Goal: Task Accomplishment & Management: Complete application form

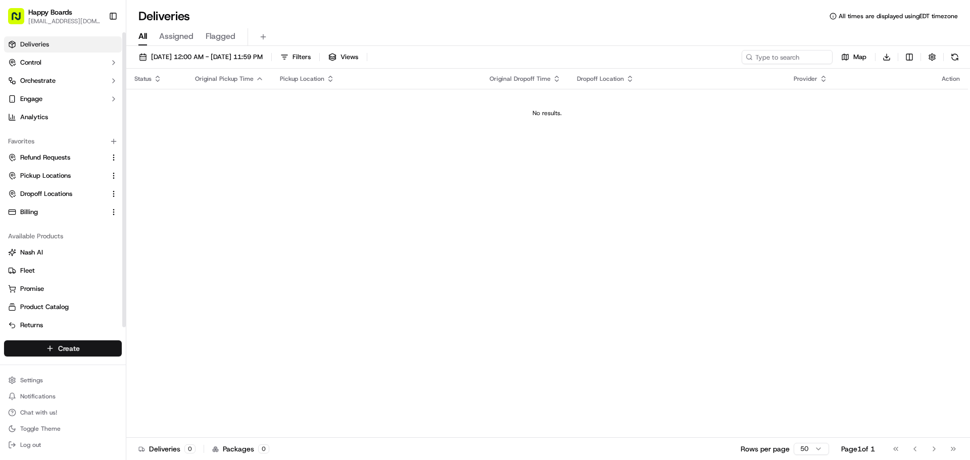
click at [67, 350] on html "Happy Boards [EMAIL_ADDRESS][DOMAIN_NAME] Toggle Sidebar Deliveries Control Orc…" at bounding box center [485, 230] width 970 height 460
click at [183, 360] on link "Delivery" at bounding box center [182, 367] width 113 height 18
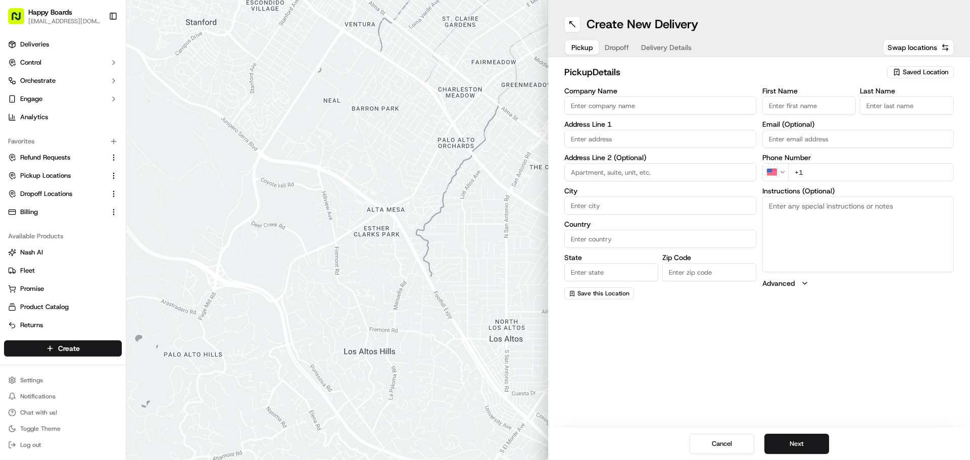
click at [898, 68] on div "Saved Location" at bounding box center [920, 72] width 67 height 12
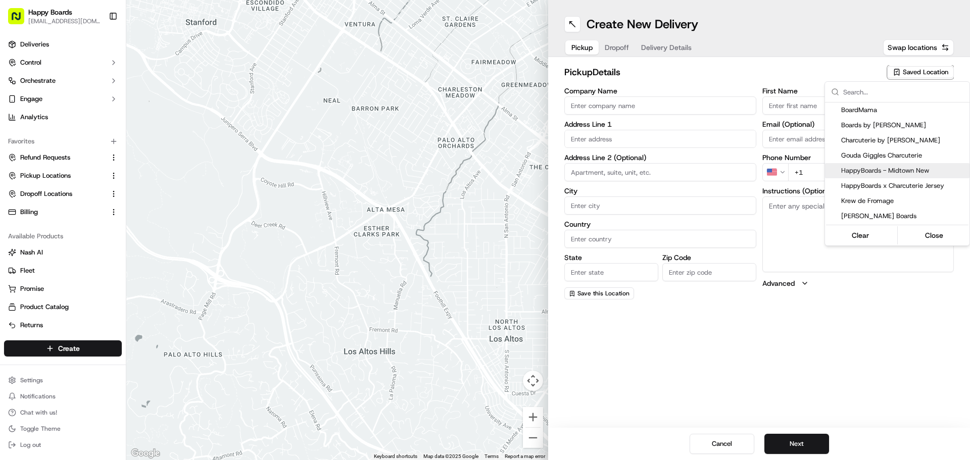
click at [911, 171] on span "HappyBoards - Midtown New" at bounding box center [903, 170] width 124 height 9
type input "HappyBoards - Midtown New"
type input "[STREET_ADDRESS]"
type input "[US_STATE]"
type input "US"
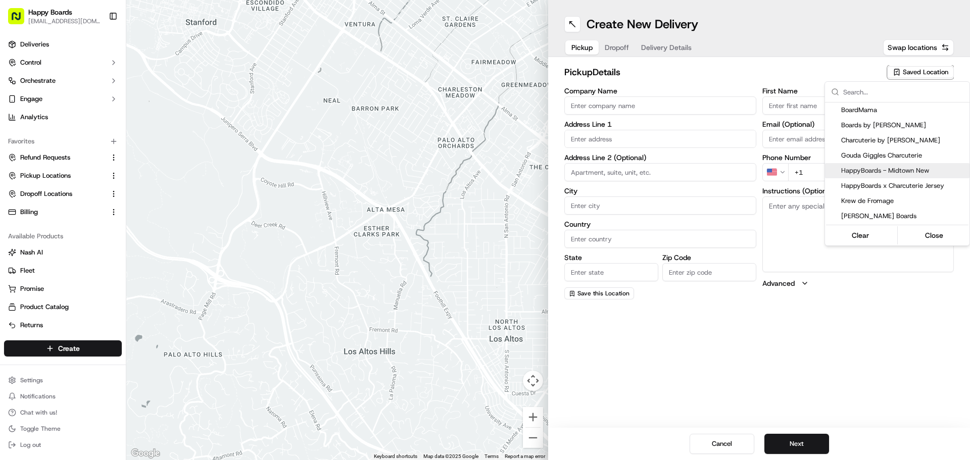
type input "NY"
type input "10001"
type input "HappyBoards"
type input "LLC"
type input "[EMAIL_ADDRESS][DOMAIN_NAME]"
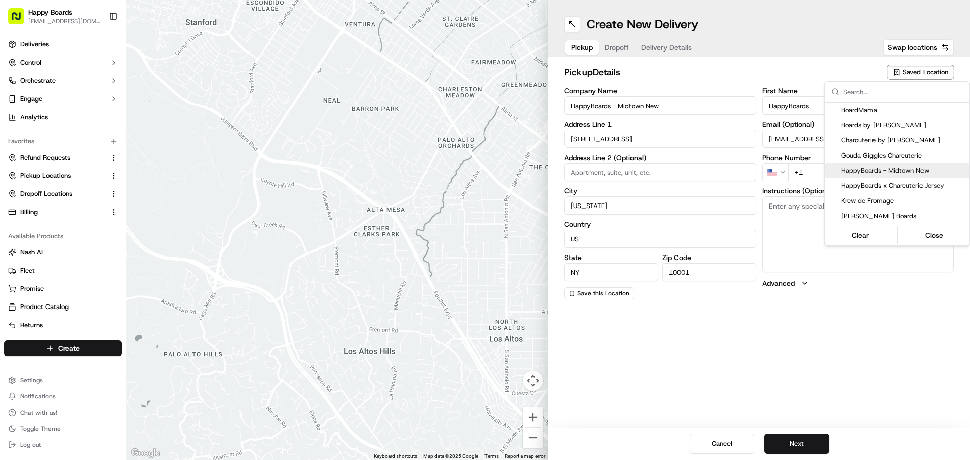
type input "[PHONE_NUMBER]"
type textarea "Enter the hotel lobby and proceed to “Carne Restaurant”. HappyBoards staff memb…"
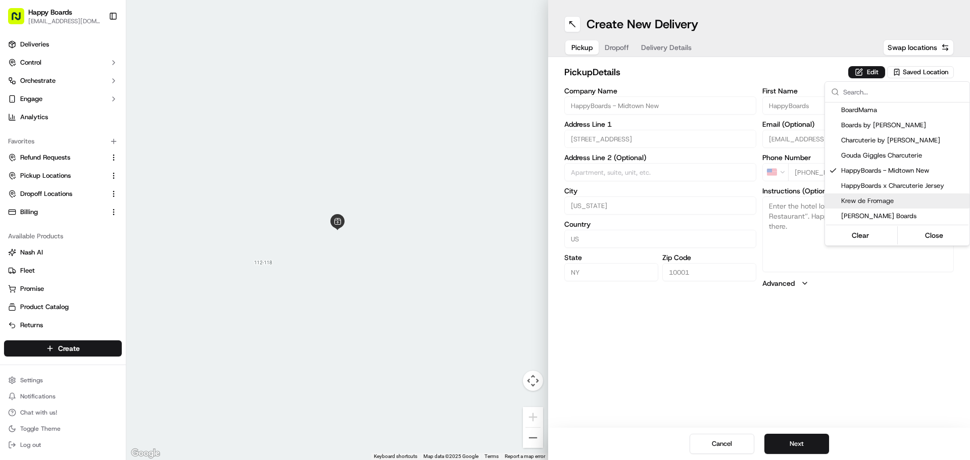
click at [799, 442] on html "Happy Boards [EMAIL_ADDRESS][DOMAIN_NAME] Toggle Sidebar Deliveries Control Orc…" at bounding box center [485, 230] width 970 height 460
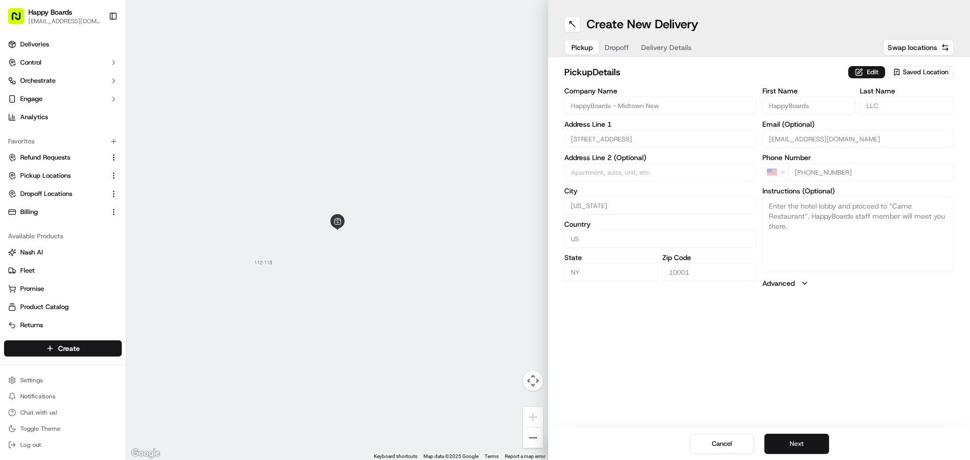
click at [800, 451] on button "Next" at bounding box center [796, 444] width 65 height 20
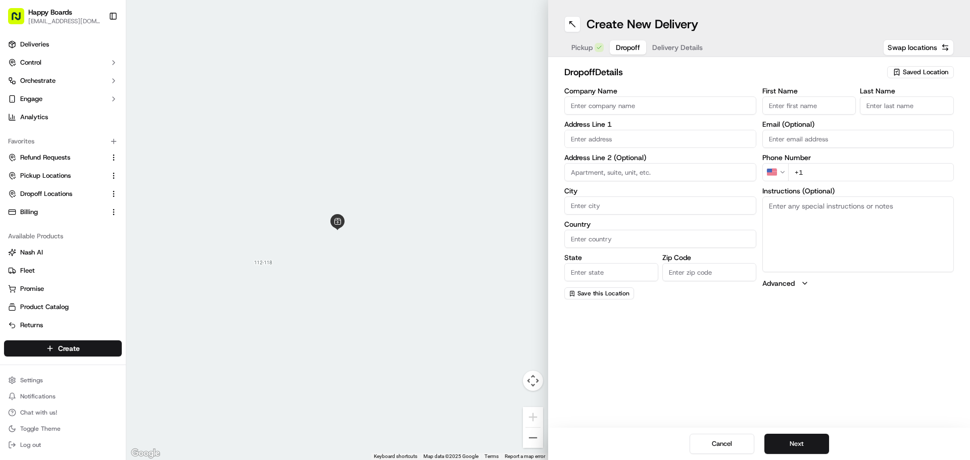
click at [678, 114] on input "Company Name" at bounding box center [660, 105] width 192 height 18
paste input "[PERSON_NAME]"
type input "[PERSON_NAME]"
click at [830, 95] on div "First Name" at bounding box center [809, 100] width 94 height 27
click at [822, 105] on input "First Name" at bounding box center [809, 105] width 94 height 18
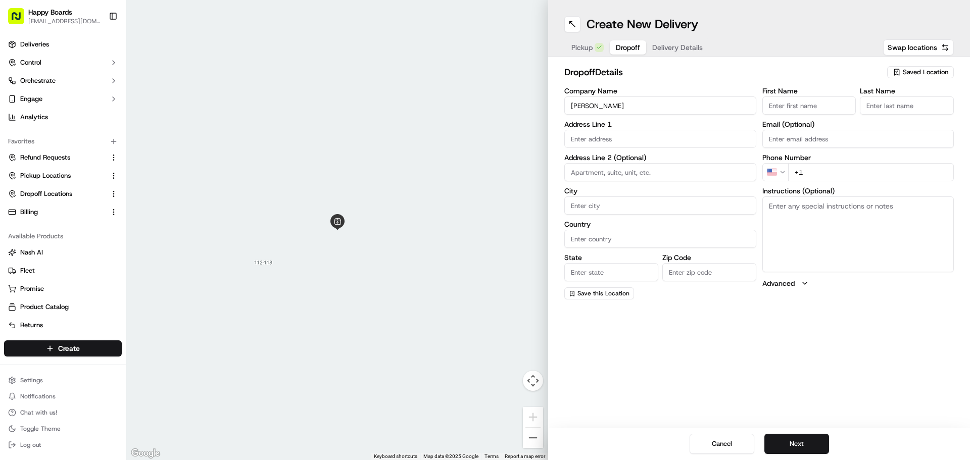
paste input "[PERSON_NAME]"
drag, startPoint x: 821, startPoint y: 107, endPoint x: 794, endPoint y: 108, distance: 26.3
click at [794, 108] on input "[PERSON_NAME]" at bounding box center [809, 105] width 94 height 18
type input "[PERSON_NAME]"
click at [921, 104] on input "Last Name" at bounding box center [907, 105] width 94 height 18
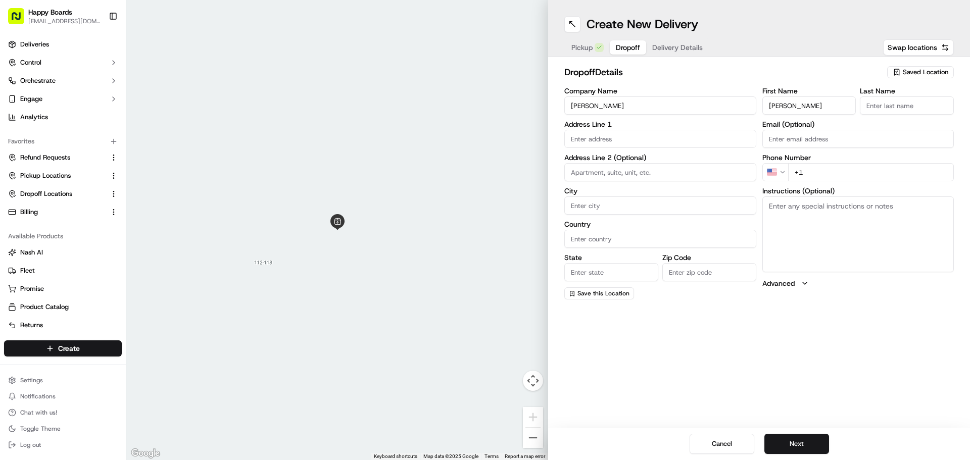
paste input "M"
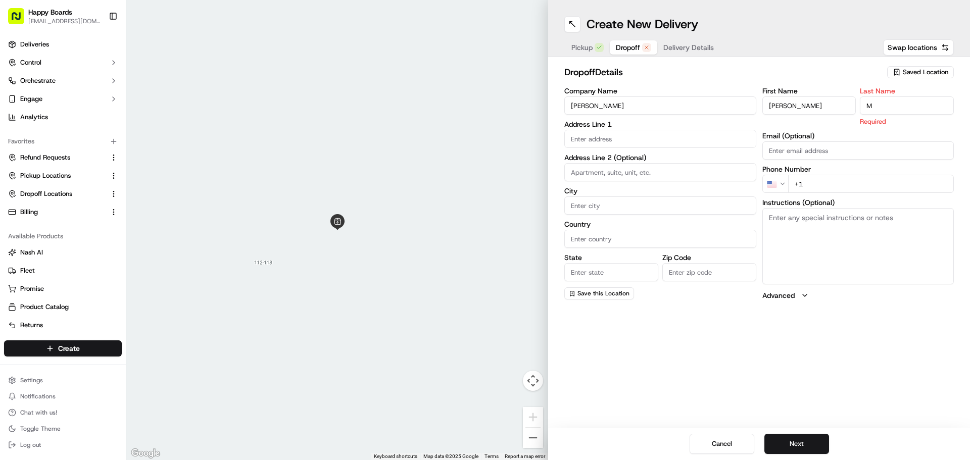
type input "M"
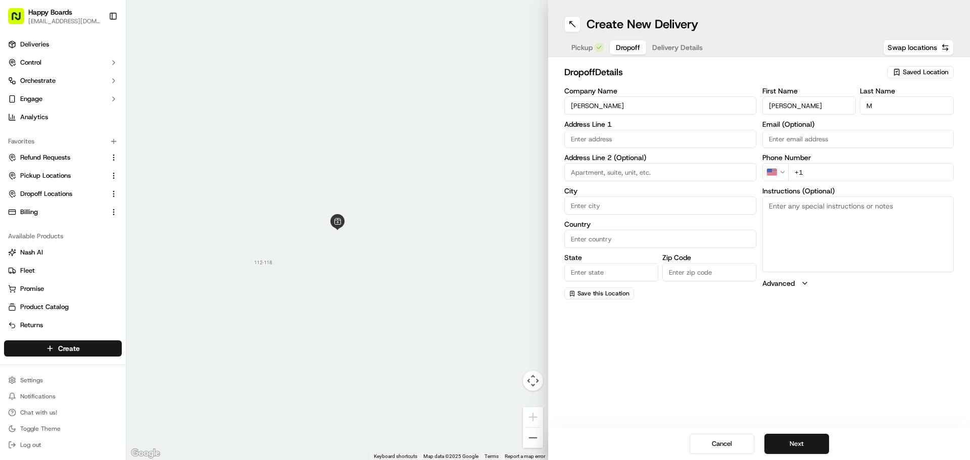
click at [857, 219] on textarea "Instructions (Optional)" at bounding box center [858, 234] width 192 height 76
paste textarea "Please call upon arrival (Por favor llame a su llegada)"
type textarea "Please call upon arrival (Por favor llame a su llegada)"
click at [852, 171] on input "+1" at bounding box center [871, 172] width 166 height 18
paste input "[PHONE_NUMBER]"
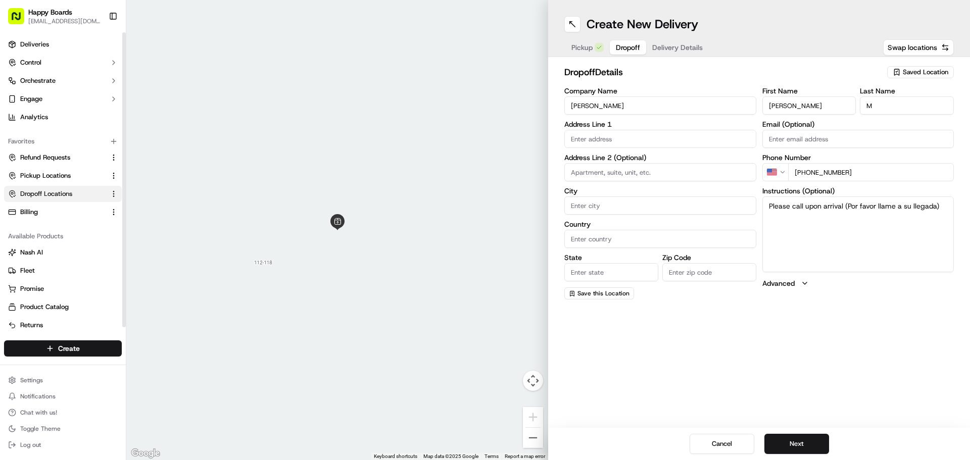
type input "[PHONE_NUMBER]"
click at [606, 140] on input "text" at bounding box center [660, 139] width 192 height 18
paste input "[STREET_ADDRESS][PERSON_NAME] [STREET_ADDRESS][US_STATE]"
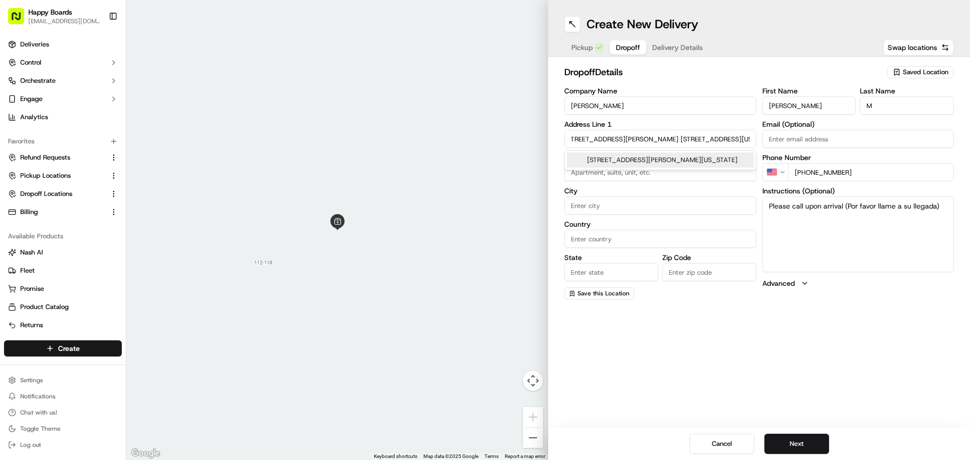
click at [584, 141] on input "[STREET_ADDRESS][PERSON_NAME] [STREET_ADDRESS][US_STATE]" at bounding box center [660, 139] width 192 height 18
click at [574, 138] on input "[STREET_ADDRESS][PERSON_NAME] [STREET_ADDRESS][US_STATE]" at bounding box center [660, 139] width 192 height 18
click at [591, 139] on input "[STREET_ADDRESS][PERSON_NAME] [STREET_ADDRESS][US_STATE]" at bounding box center [660, 139] width 192 height 18
click at [572, 135] on input "[STREET_ADDRESS][PERSON_NAME] [STREET_ADDRESS][US_STATE]" at bounding box center [660, 139] width 192 height 18
click at [681, 141] on input "[STREET_ADDRESS][PERSON_NAME] [STREET_ADDRESS][US_STATE]" at bounding box center [660, 139] width 192 height 18
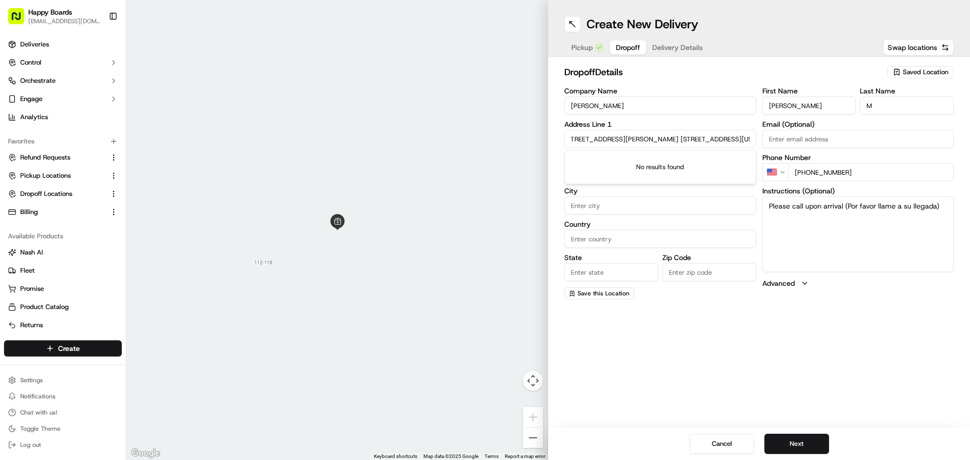
click at [627, 146] on input "[STREET_ADDRESS][PERSON_NAME] [STREET_ADDRESS][US_STATE]" at bounding box center [660, 139] width 192 height 18
drag, startPoint x: 666, startPoint y: 138, endPoint x: 686, endPoint y: 138, distance: 20.2
click at [686, 138] on input "[STREET_ADDRESS][PERSON_NAME] [STREET_ADDRESS][US_STATE]" at bounding box center [660, 139] width 192 height 18
click at [575, 139] on input "[STREET_ADDRESS][PERSON_NAME][US_STATE]" at bounding box center [660, 139] width 192 height 18
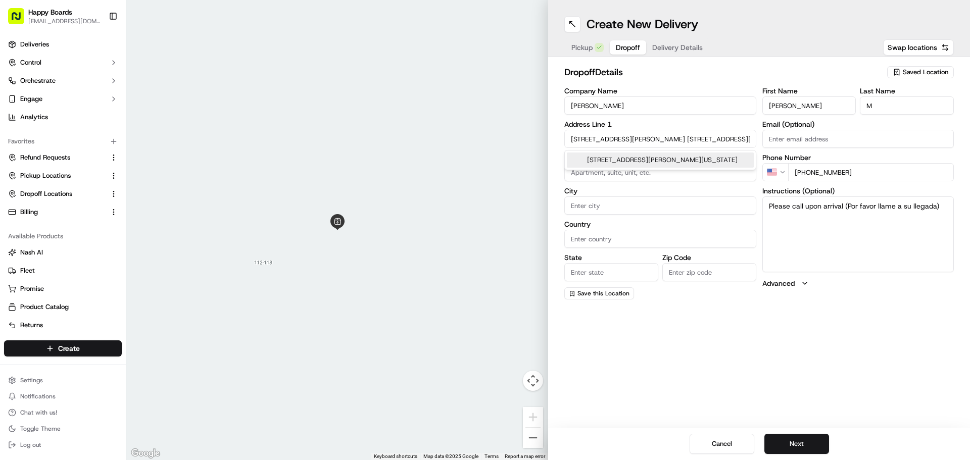
click at [614, 168] on div "[STREET_ADDRESS][PERSON_NAME][US_STATE]" at bounding box center [660, 160] width 187 height 15
type input "[STREET_ADDRESS][PERSON_NAME][US_STATE]"
type input "Apt 5f"
type input "[US_STATE]"
type input "[GEOGRAPHIC_DATA]"
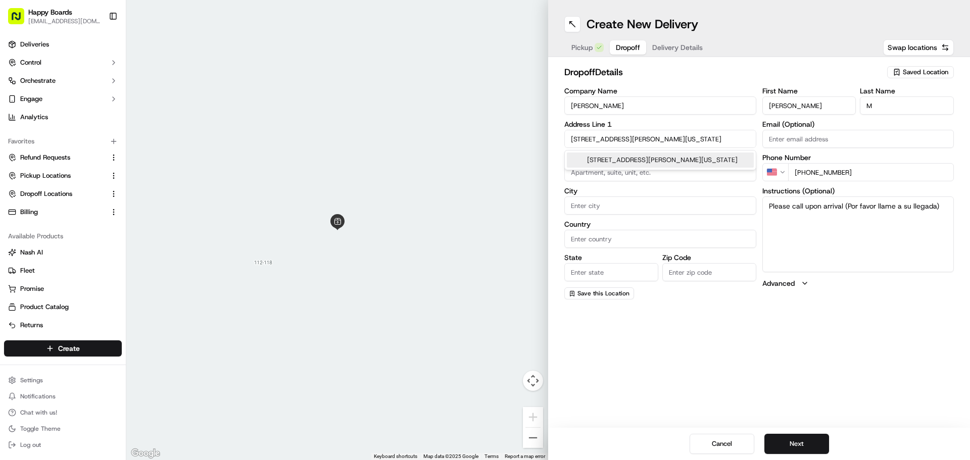
type input "NY"
type input "10027"
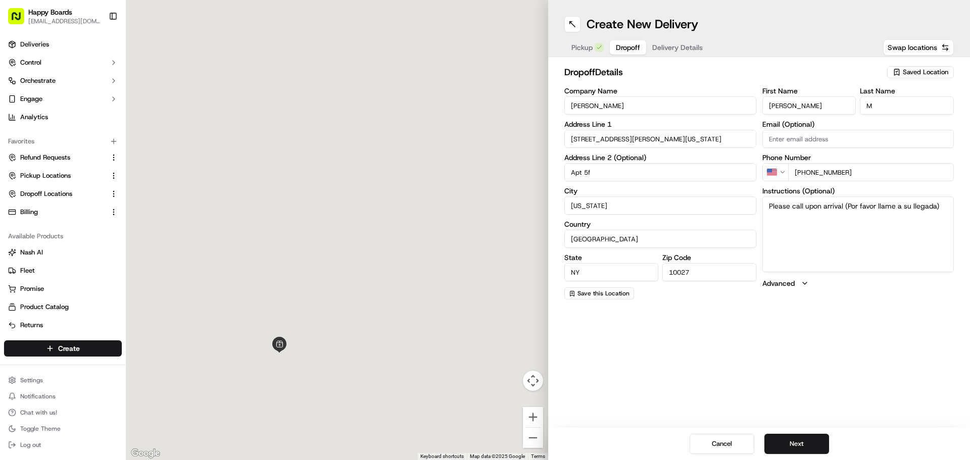
type input "[STREET_ADDRESS][PERSON_NAME]"
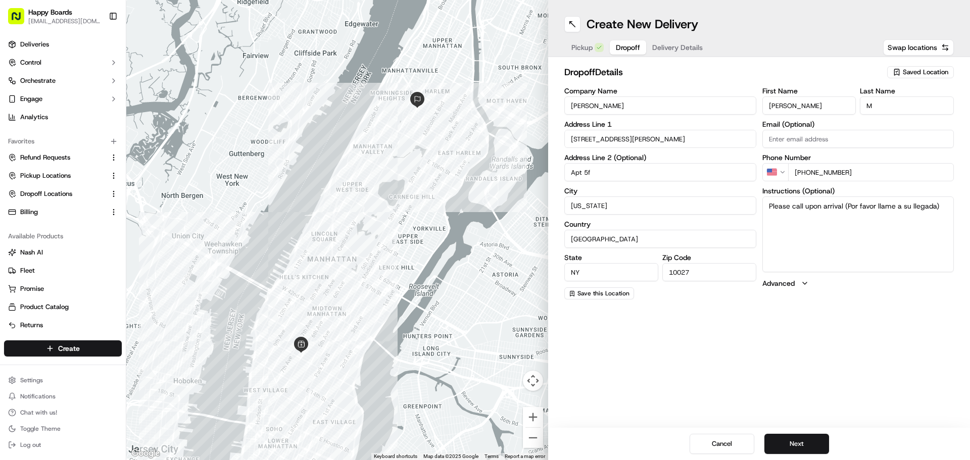
drag, startPoint x: 614, startPoint y: 172, endPoint x: 534, endPoint y: 176, distance: 79.9
click at [533, 175] on div "← Move left → Move right ↑ Move up ↓ Move down + Zoom in - Zoom out Home Jump l…" at bounding box center [547, 230] width 843 height 460
click at [769, 204] on textarea "Please call upon arrival (Por favor llame a su llegada)" at bounding box center [858, 234] width 192 height 76
paste textarea "Apt 5f"
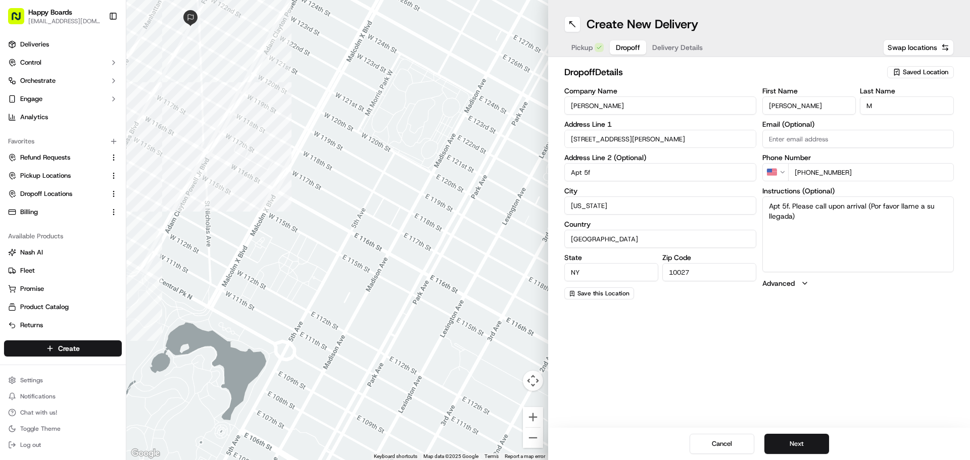
type textarea "Apt 5f. Please call upon arrival (Por favor llame a su llegada)"
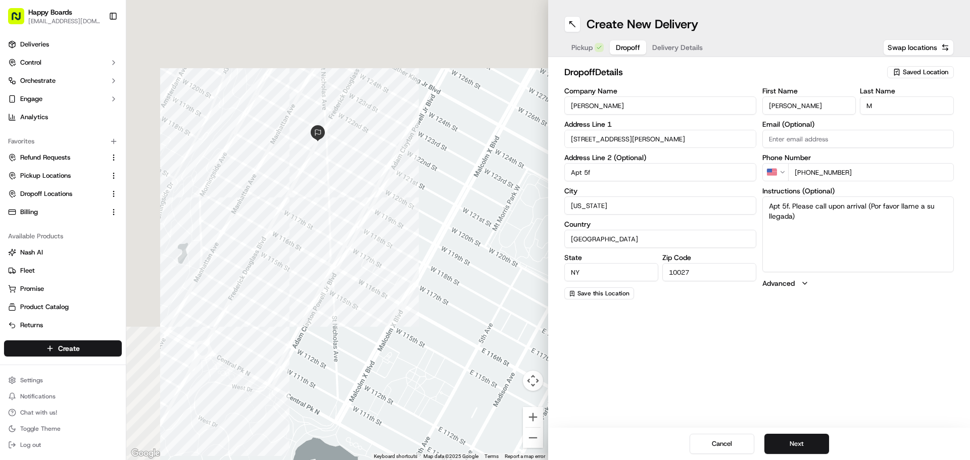
drag, startPoint x: 336, startPoint y: 132, endPoint x: 354, endPoint y: 157, distance: 30.4
click at [360, 160] on div at bounding box center [337, 230] width 422 height 460
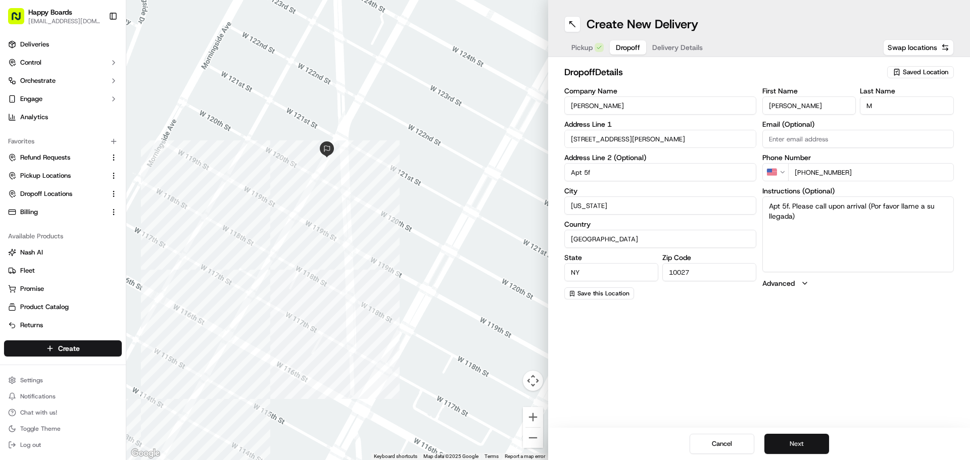
click at [811, 441] on button "Next" at bounding box center [796, 444] width 65 height 20
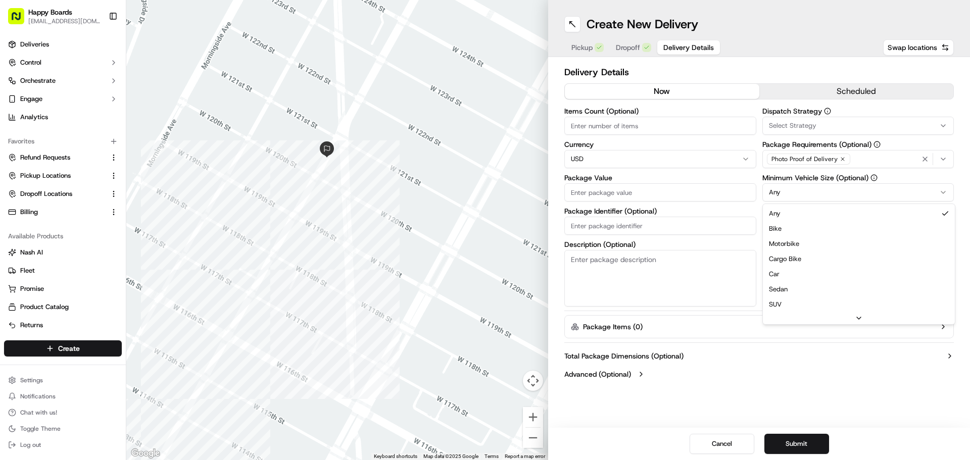
click at [801, 187] on html "Happy Boards [EMAIL_ADDRESS][DOMAIN_NAME] Toggle Sidebar Deliveries Control Orc…" at bounding box center [485, 230] width 970 height 460
click at [638, 267] on textarea "Description (Optional)" at bounding box center [660, 278] width 192 height 57
type textarea "brown/white bag"
click at [631, 189] on input "Package Value" at bounding box center [660, 192] width 192 height 18
paste input "141.88"
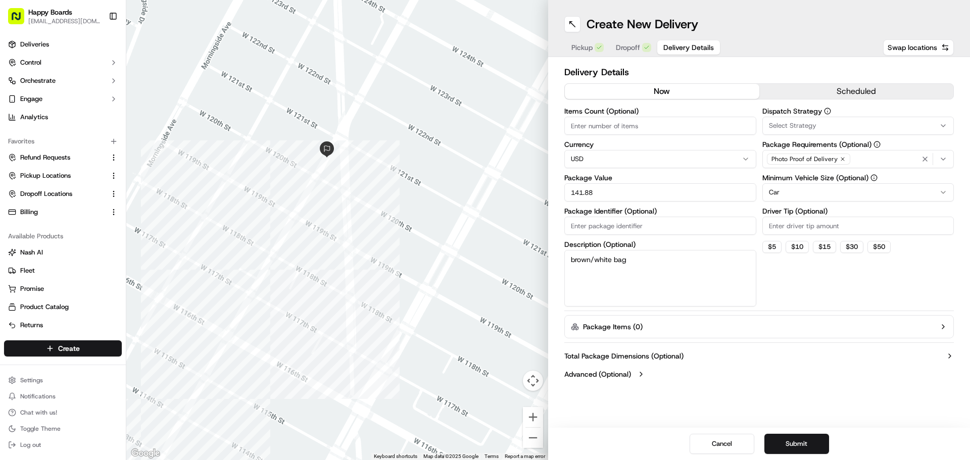
type input "141.88"
click at [834, 221] on input "Driver Tip (Optional)" at bounding box center [858, 226] width 192 height 18
type input "11"
click at [627, 220] on input "Package Identifier (Optional)" at bounding box center [660, 226] width 192 height 18
click at [598, 125] on input "Items Count (Optional)" at bounding box center [660, 126] width 192 height 18
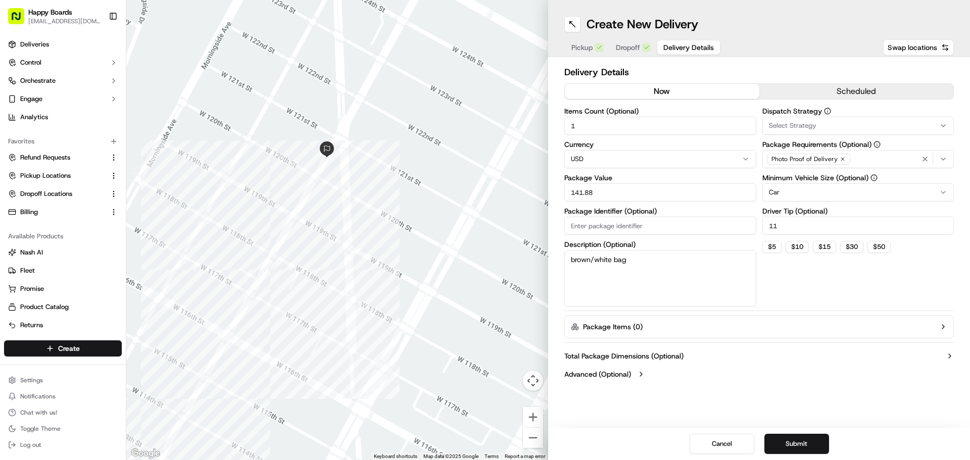
type input "1"
click at [667, 264] on textarea "brown/white bag" at bounding box center [660, 278] width 192 height 57
click at [809, 447] on button "Submit" at bounding box center [796, 444] width 65 height 20
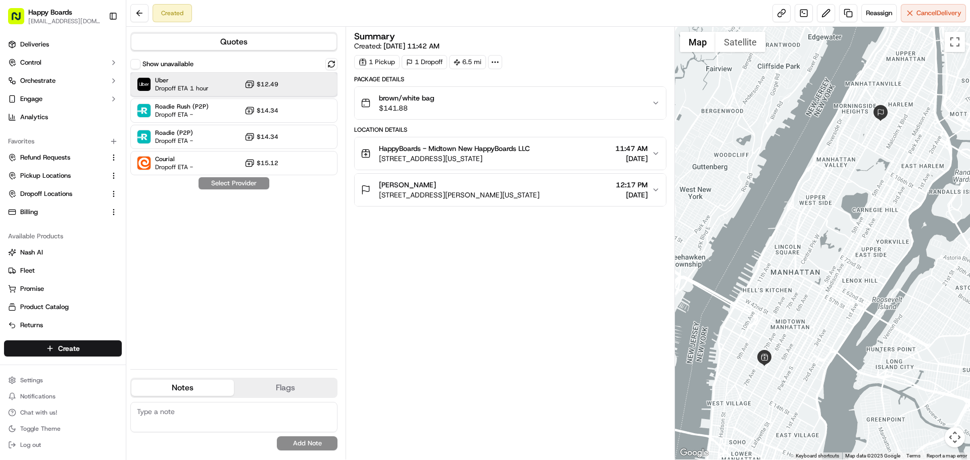
click at [164, 88] on span "Dropoff ETA 1 hour" at bounding box center [182, 88] width 54 height 8
click at [238, 185] on button "Assign Provider" at bounding box center [234, 183] width 72 height 12
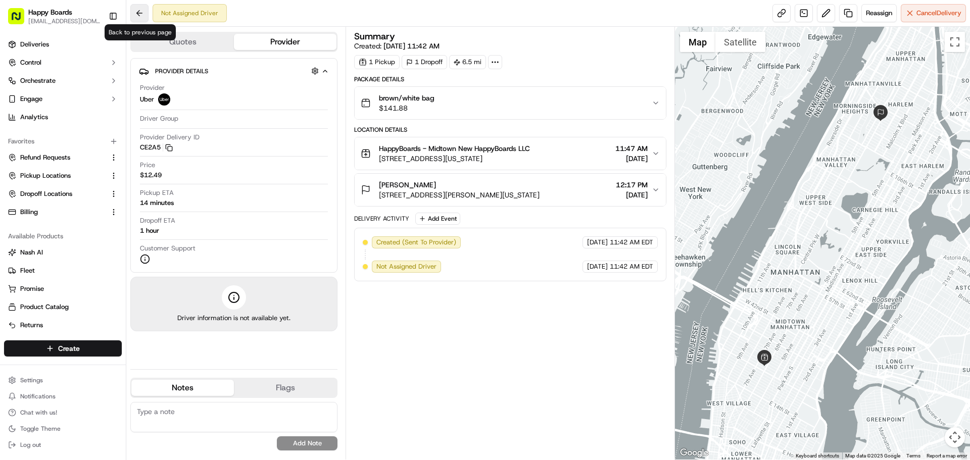
click at [137, 11] on button at bounding box center [139, 13] width 18 height 18
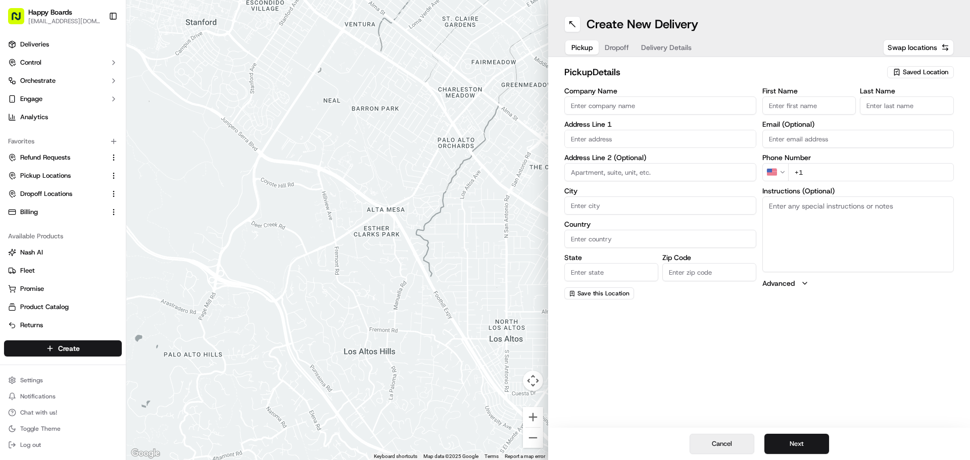
click at [731, 445] on button "Cancel" at bounding box center [721, 444] width 65 height 20
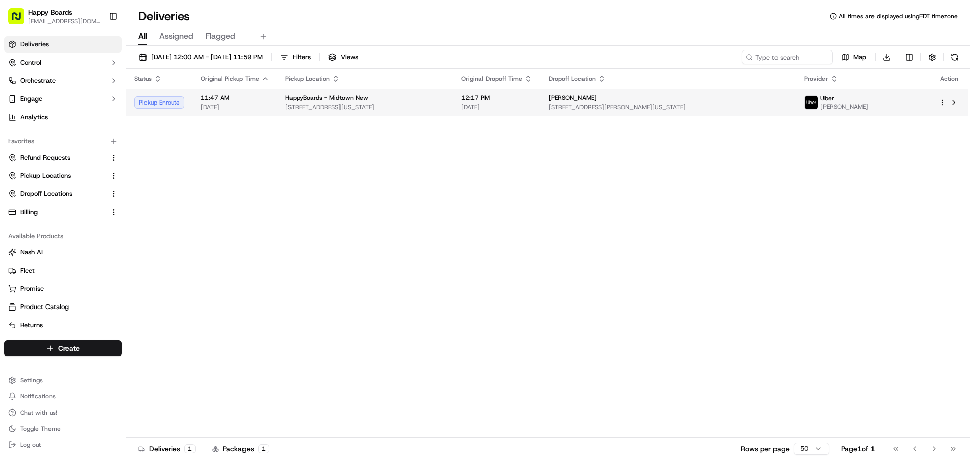
click at [194, 94] on td "11:47 AM [DATE]" at bounding box center [234, 102] width 85 height 27
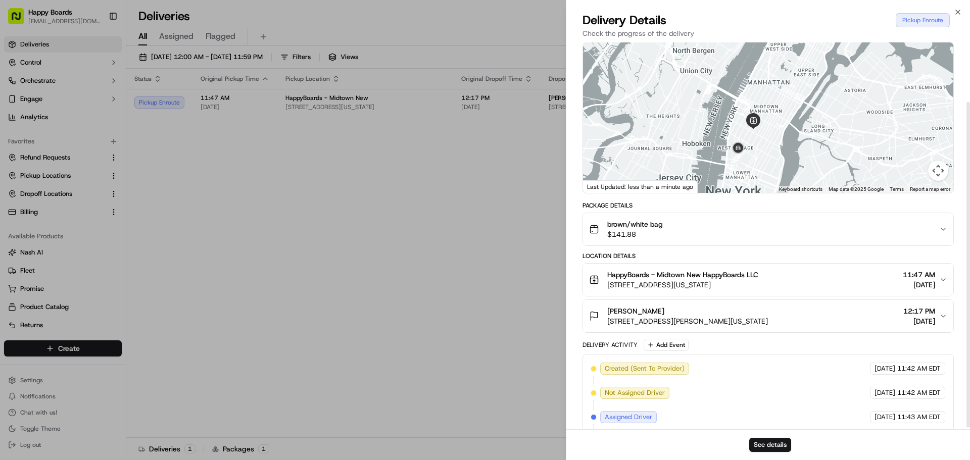
scroll to position [73, 0]
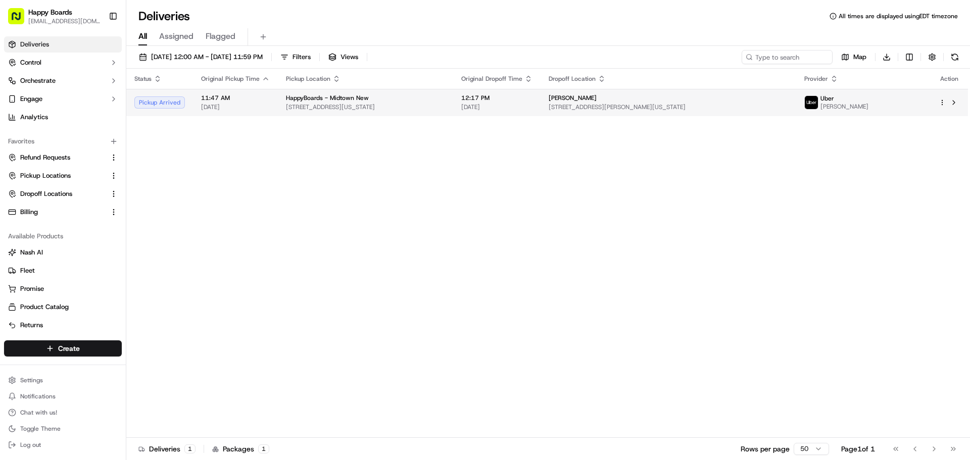
click at [233, 102] on span "11:47 AM" at bounding box center [235, 98] width 69 height 8
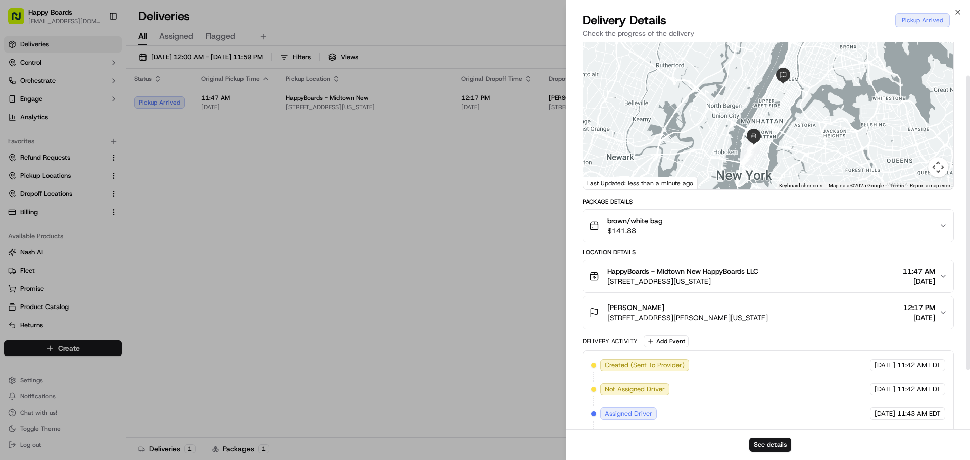
scroll to position [0, 0]
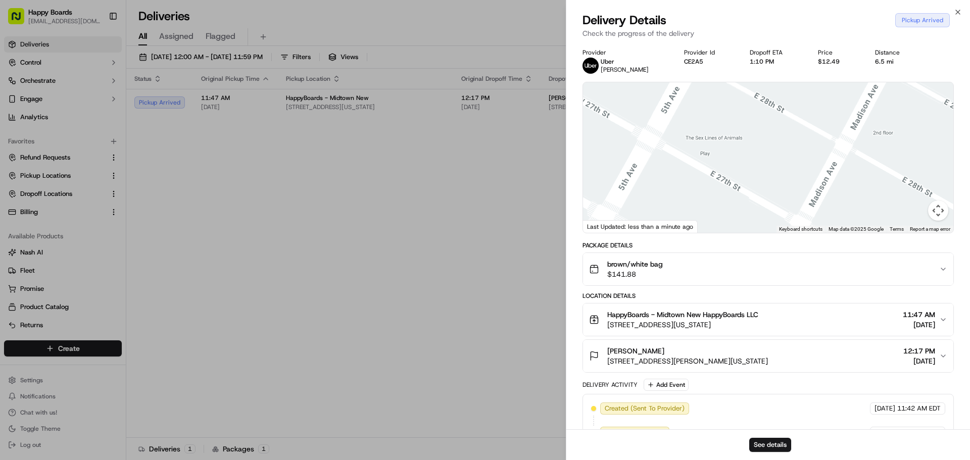
drag, startPoint x: 294, startPoint y: 202, endPoint x: 300, endPoint y: 193, distance: 10.9
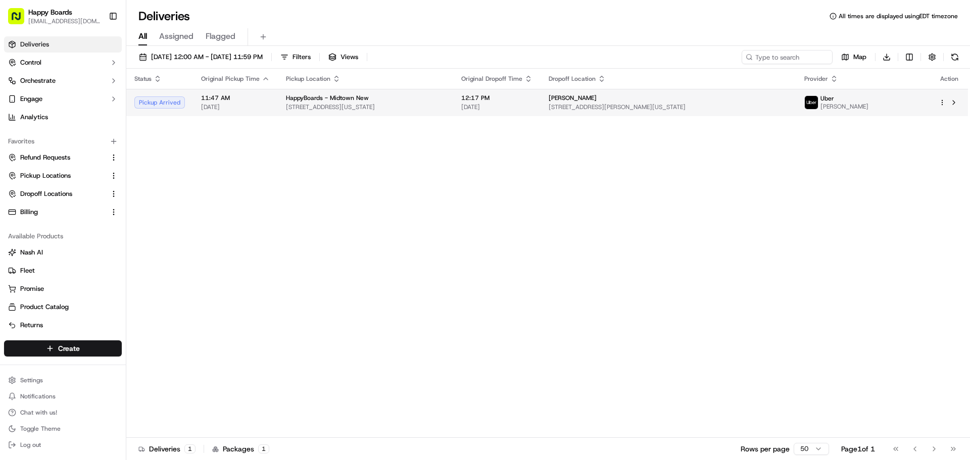
click at [672, 102] on div "[PERSON_NAME]" at bounding box center [667, 98] width 239 height 8
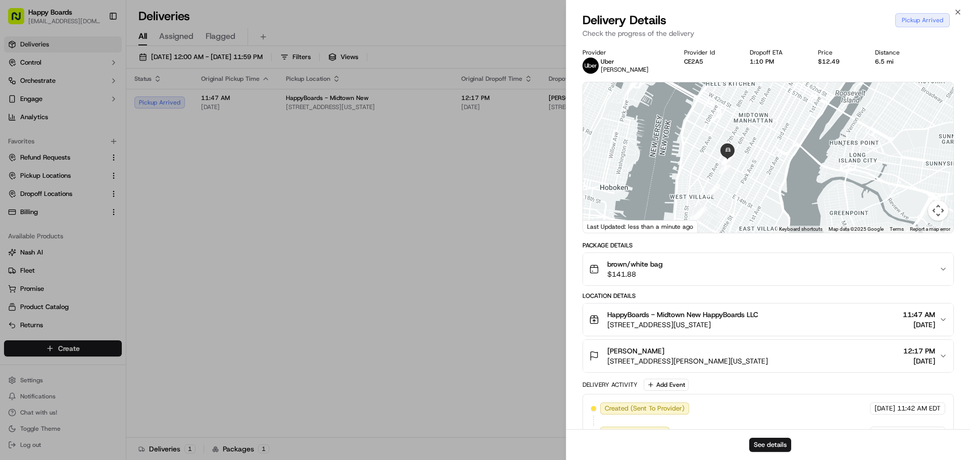
drag, startPoint x: 730, startPoint y: 203, endPoint x: 839, endPoint y: 79, distance: 165.0
click at [839, 79] on div "Provider [PERSON_NAME] Provider Id CE2A5 Dropoff ETA 1:10 PM Price $12.49 Dista…" at bounding box center [767, 296] width 371 height 496
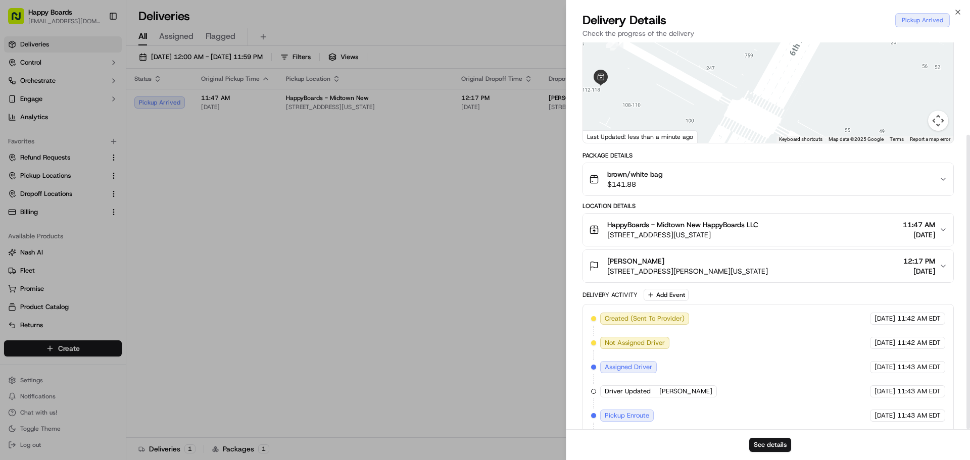
scroll to position [121, 0]
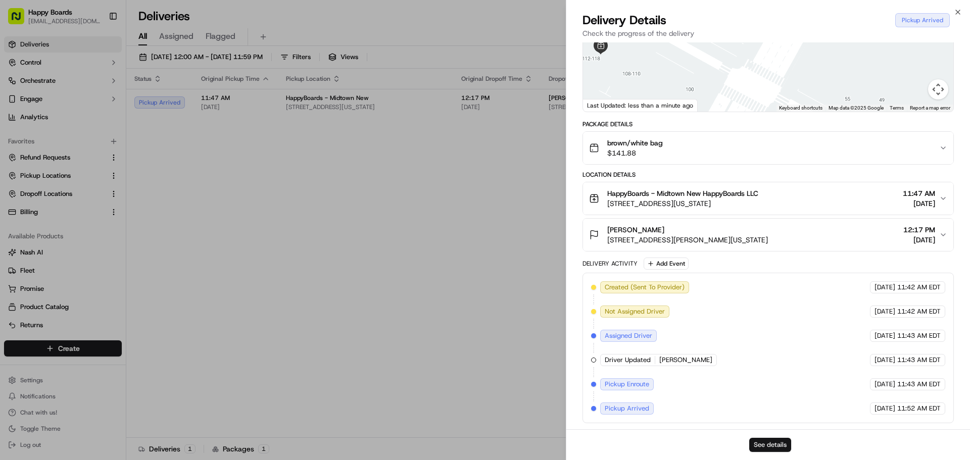
click at [773, 443] on button "See details" at bounding box center [770, 445] width 42 height 14
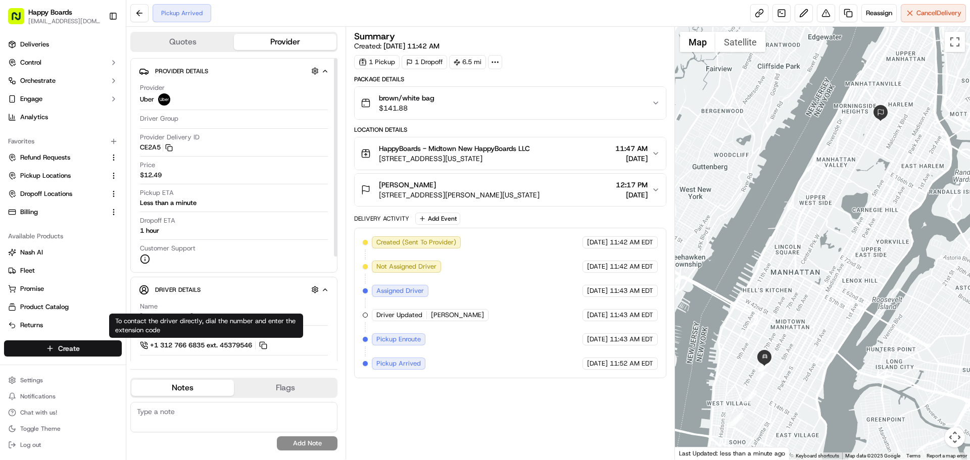
drag, startPoint x: 265, startPoint y: 345, endPoint x: 116, endPoint y: 353, distance: 148.7
click at [265, 344] on button at bounding box center [263, 345] width 11 height 11
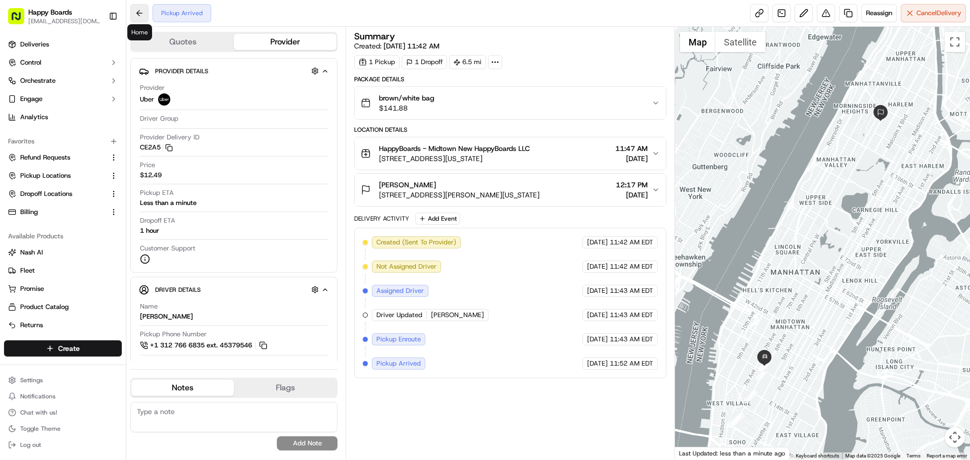
click at [133, 11] on button at bounding box center [139, 13] width 18 height 18
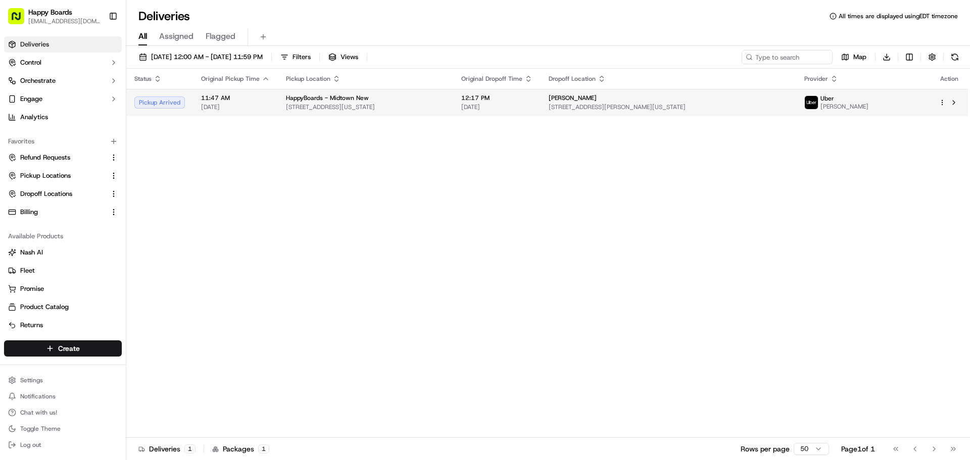
drag, startPoint x: 366, startPoint y: 184, endPoint x: 380, endPoint y: 113, distance: 72.6
click at [373, 160] on div "Status Original Pickup Time Pickup Location Original Dropoff Time Dropoff Locat…" at bounding box center [546, 253] width 841 height 369
click at [384, 94] on div "HappyBoards - Midtown New" at bounding box center [365, 98] width 159 height 8
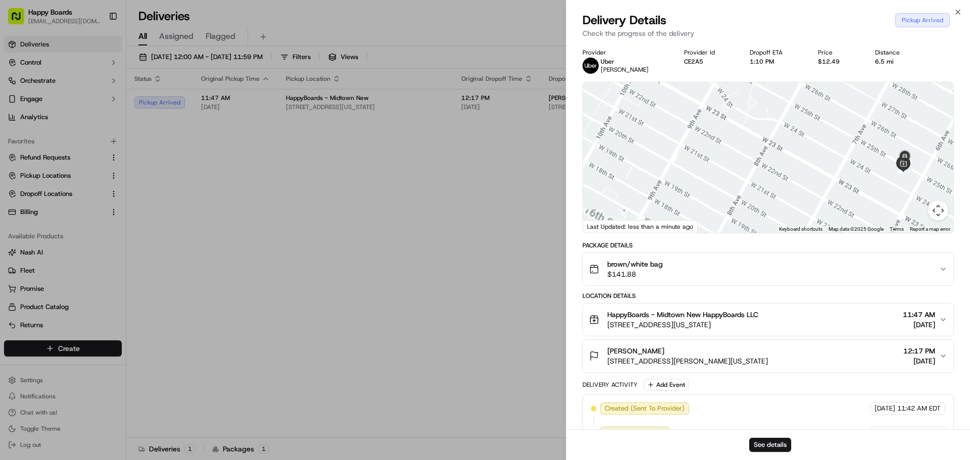
drag, startPoint x: 901, startPoint y: 172, endPoint x: 692, endPoint y: 113, distance: 216.8
click at [692, 113] on div at bounding box center [768, 157] width 370 height 151
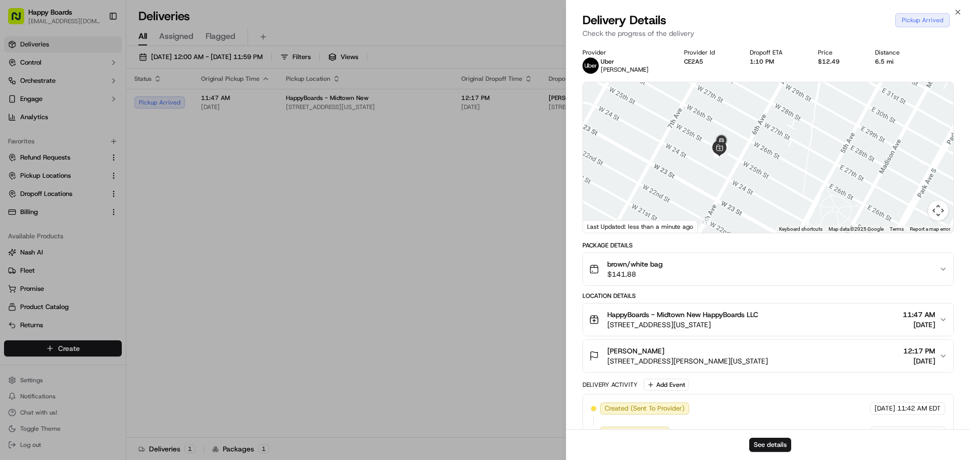
drag, startPoint x: 260, startPoint y: 143, endPoint x: 262, endPoint y: 122, distance: 21.3
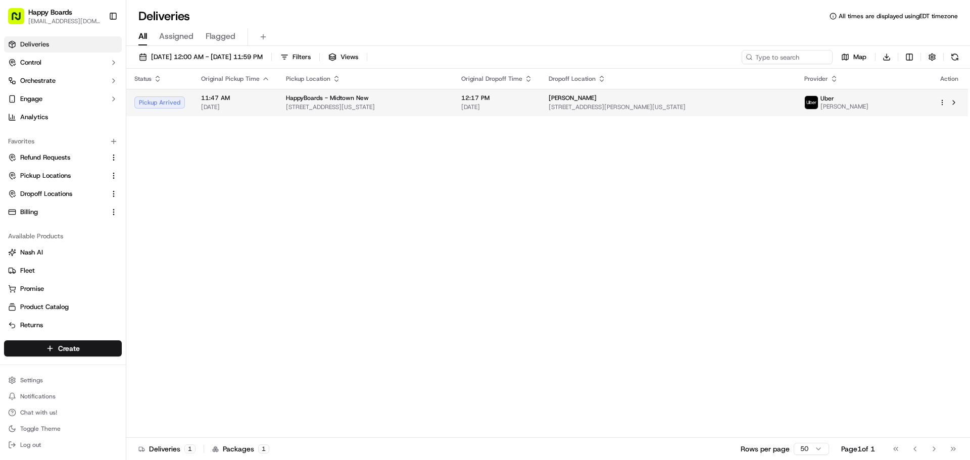
click at [266, 108] on span "[DATE]" at bounding box center [235, 107] width 69 height 8
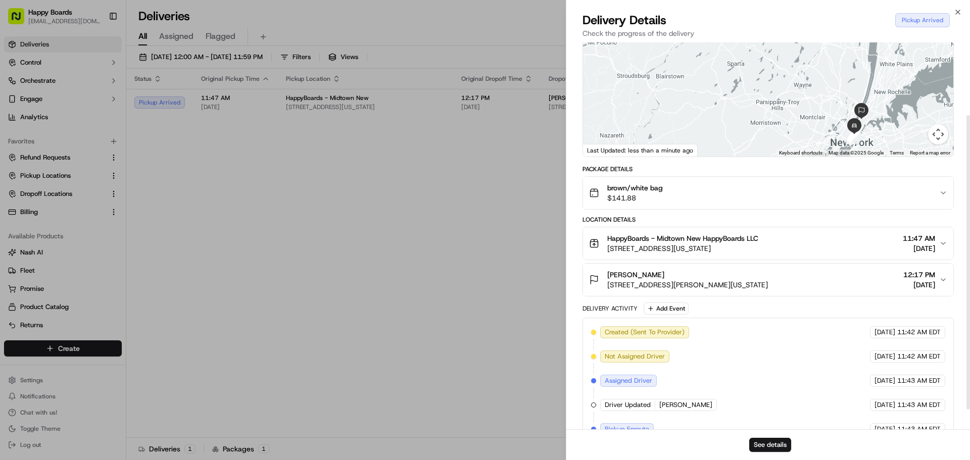
scroll to position [54, 0]
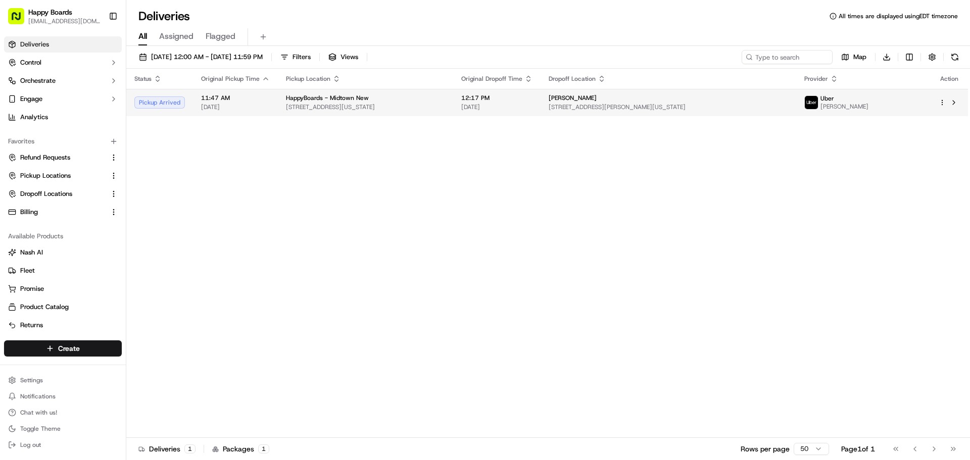
click at [338, 98] on span "HappyBoards - Midtown New" at bounding box center [327, 98] width 83 height 8
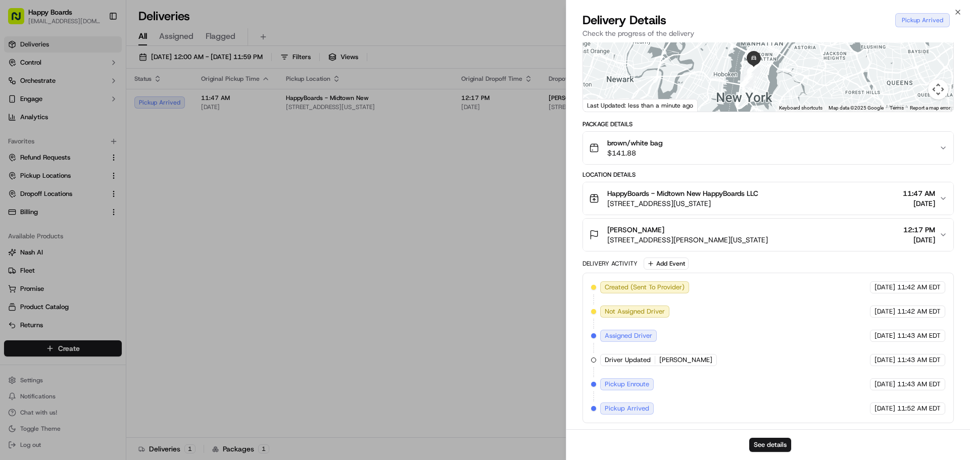
scroll to position [0, 0]
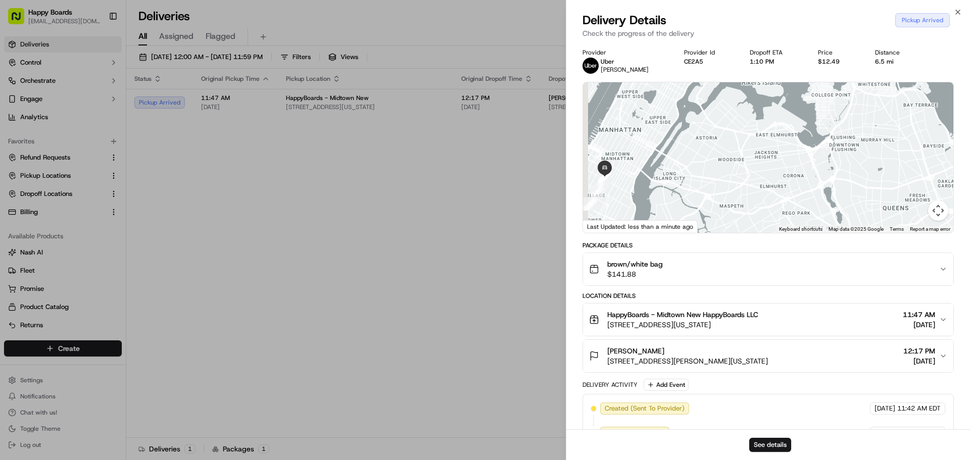
drag, startPoint x: 735, startPoint y: 159, endPoint x: 823, endPoint y: 159, distance: 87.4
click at [823, 159] on div at bounding box center [768, 157] width 370 height 151
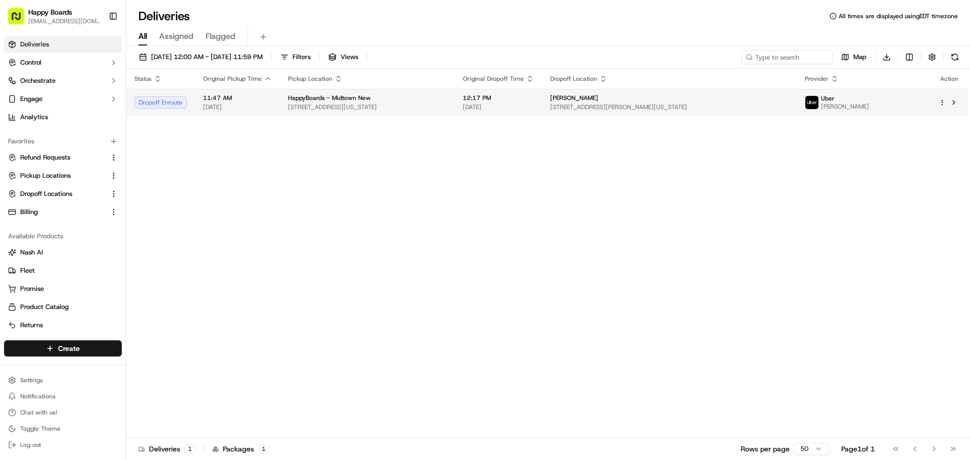
click at [444, 106] on span "[STREET_ADDRESS][US_STATE]" at bounding box center [367, 107] width 159 height 8
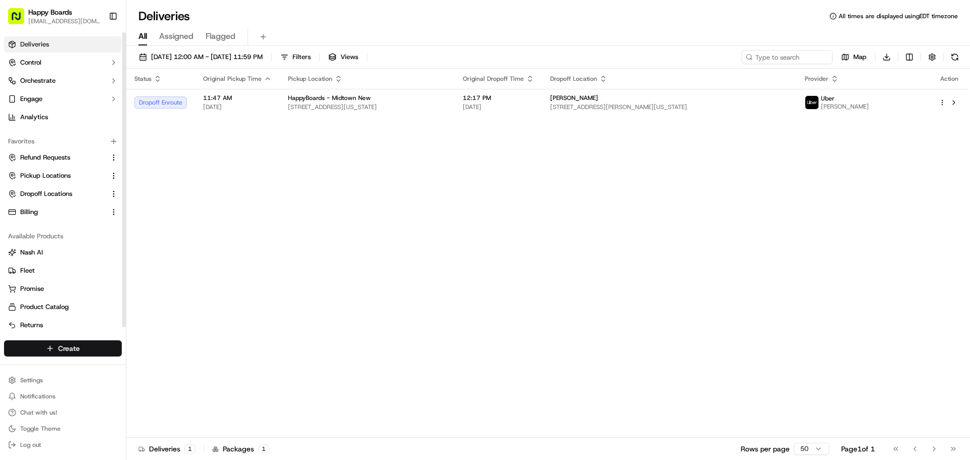
click at [83, 347] on html "Happy Boards ankit@a7v.co Toggle Sidebar Deliveries Control Orchestrate Engage …" at bounding box center [485, 230] width 970 height 460
click at [187, 364] on link "Delivery" at bounding box center [182, 367] width 113 height 18
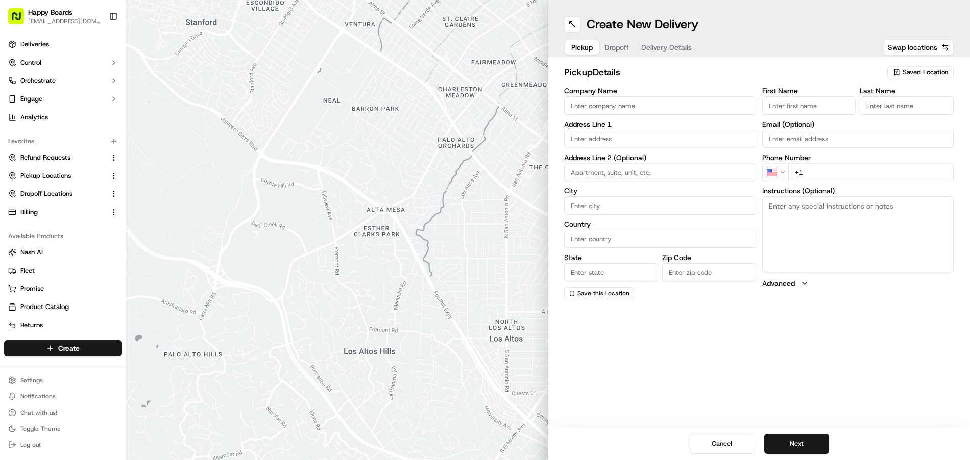
click at [906, 74] on span "Saved Location" at bounding box center [925, 72] width 45 height 9
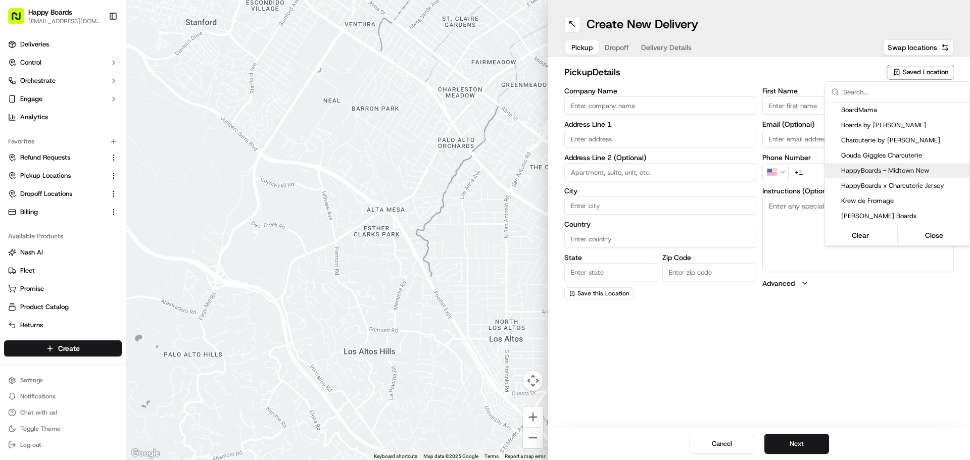
click at [908, 175] on div "HappyBoards - Midtown New" at bounding box center [897, 170] width 144 height 15
type input "HappyBoards - Midtown New"
type input "[STREET_ADDRESS]"
type input "[US_STATE]"
type input "US"
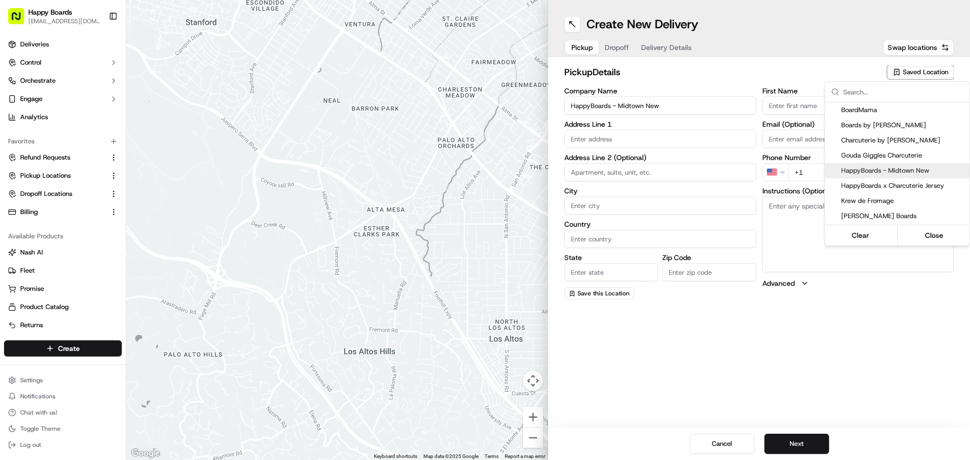
type input "NY"
type input "10001"
type input "HappyBoards"
type input "LLC"
type input "[EMAIL_ADDRESS][DOMAIN_NAME]"
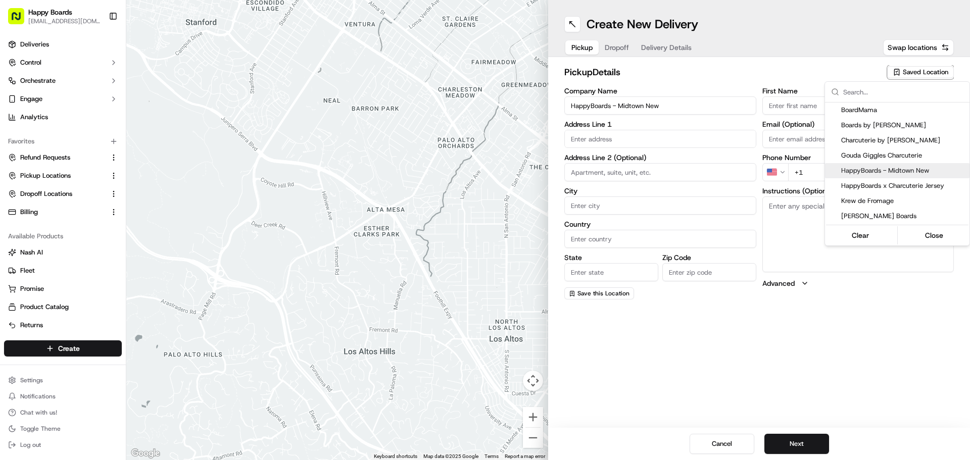
type input "[PHONE_NUMBER]"
type textarea "Enter the hotel lobby and proceed to “Carne Restaurant”. HappyBoards staff memb…"
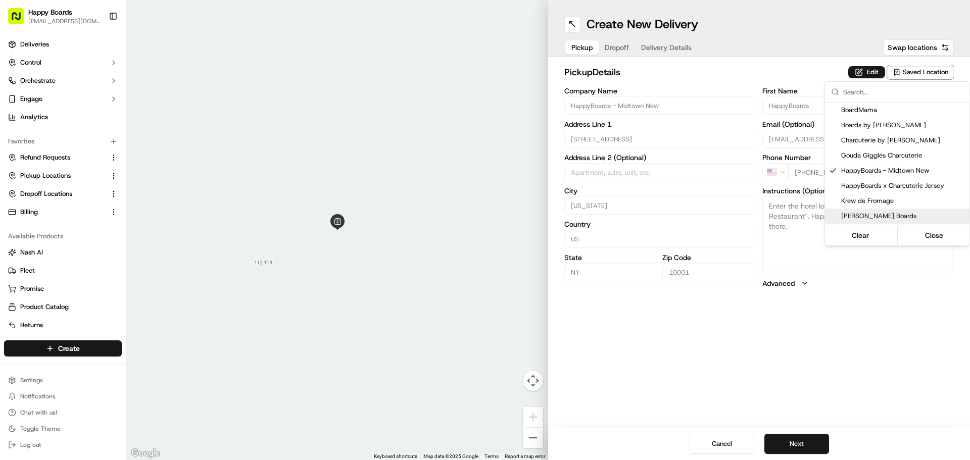
click at [816, 444] on html "Happy Boards [EMAIL_ADDRESS][DOMAIN_NAME] Toggle Sidebar Deliveries Control Orc…" at bounding box center [485, 230] width 970 height 460
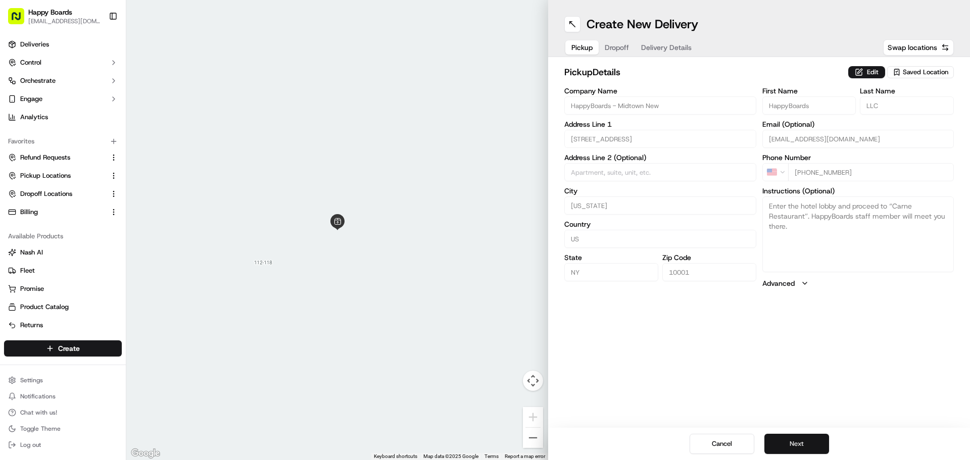
click at [814, 446] on button "Next" at bounding box center [796, 444] width 65 height 20
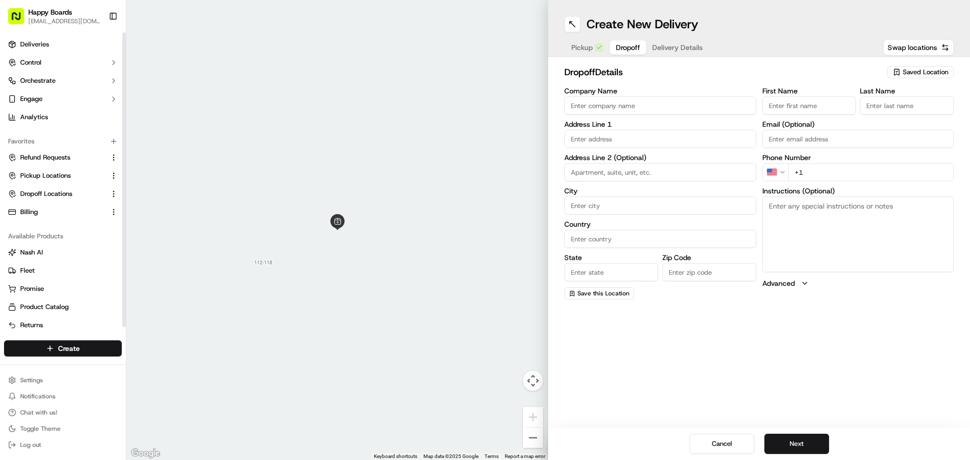
click at [663, 106] on input "Company Name" at bounding box center [660, 105] width 192 height 18
paste input "Sina C."
type input "Sina C."
click at [800, 99] on input "First Name" at bounding box center [809, 105] width 94 height 18
paste input "Sina C."
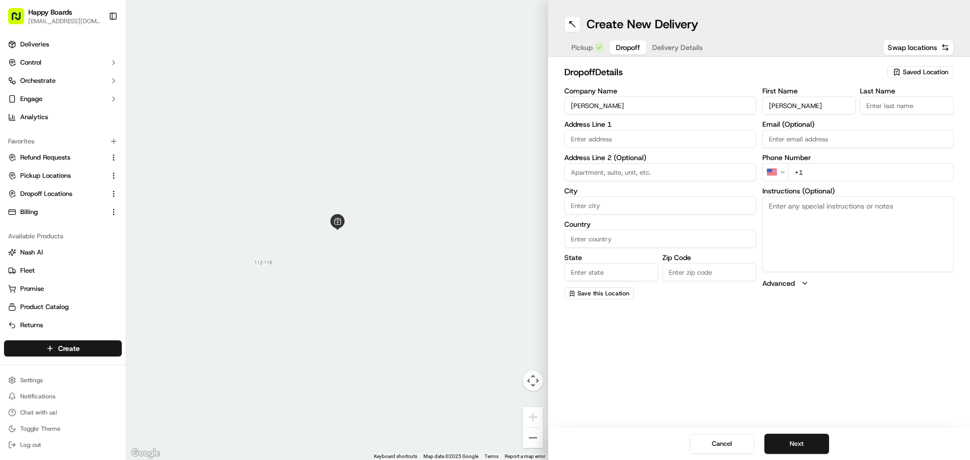
drag, startPoint x: 791, startPoint y: 101, endPoint x: 784, endPoint y: 102, distance: 6.6
click at [784, 102] on input "Sina C." at bounding box center [809, 105] width 94 height 18
type input "Sina"
click at [889, 93] on label "Last Name" at bounding box center [907, 90] width 94 height 7
click at [889, 96] on input "Last Name" at bounding box center [907, 105] width 94 height 18
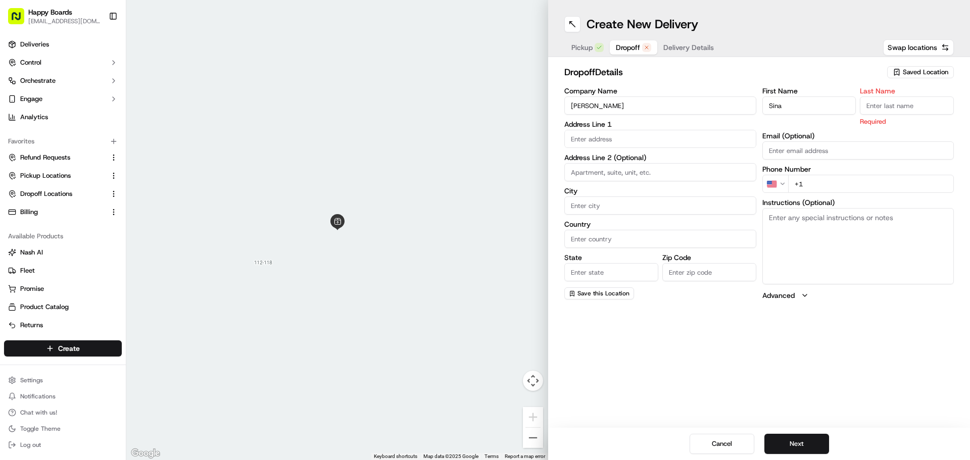
paste input "C."
type input "C."
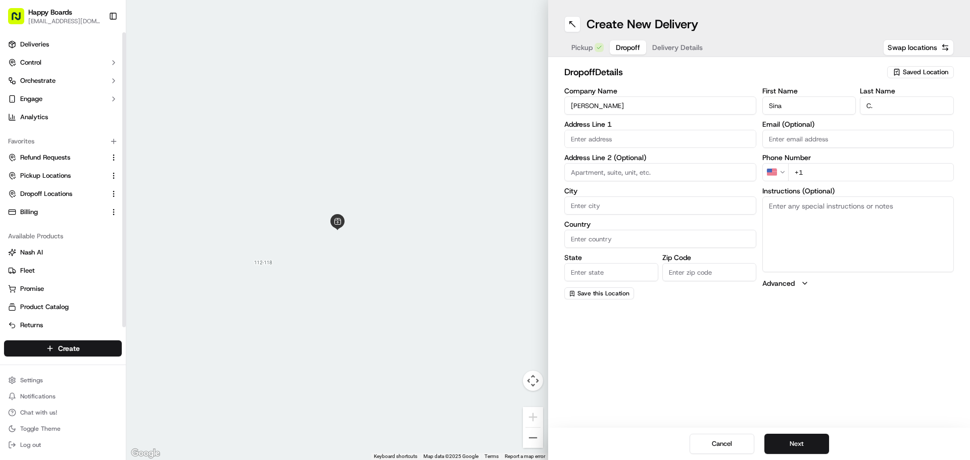
click at [826, 171] on input "+1" at bounding box center [871, 172] width 166 height 18
paste input "916 281 8005"
type input "+1 916 281 8005"
click at [878, 238] on textarea "Instructions (Optional)" at bounding box center [858, 234] width 192 height 76
click at [868, 209] on textarea "Instructions (Optional)" at bounding box center [858, 234] width 192 height 76
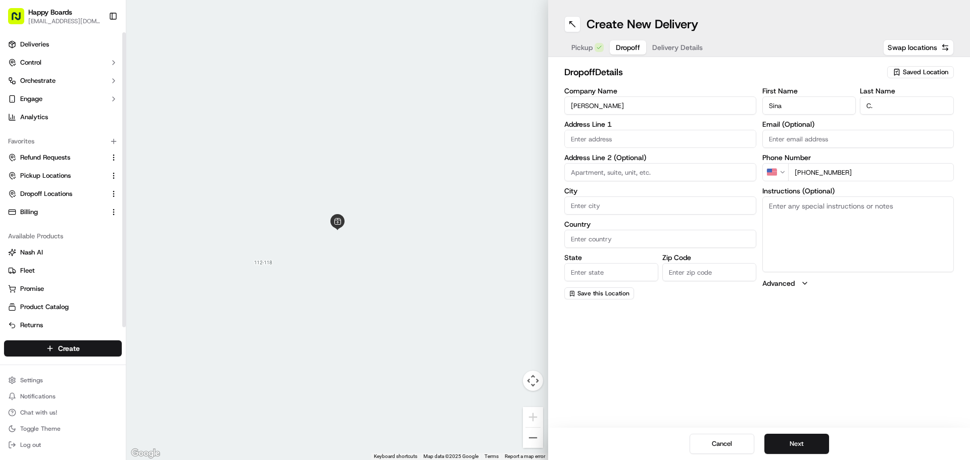
paste textarea "LEAVE_IN_LOBBY, Imperial House, apartment number and floor: 6Q, Building name: …"
paste textarea "LEAVE_IN_LOBBY, Imperial House, número de apartamento y piso: 6Q, Nombre del ed…"
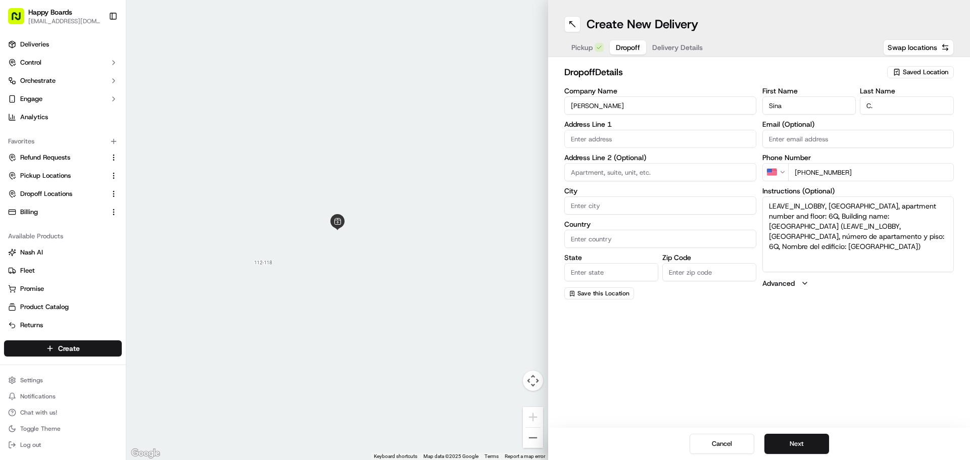
type textarea "LEAVE_IN_LOBBY, Imperial House, apartment number and floor: 6Q, Building name: …"
click at [602, 134] on input "text" at bounding box center [660, 139] width 192 height 18
paste input "Apt 6Q, 150 E 89th St, New York, 10065"
drag, startPoint x: 599, startPoint y: 138, endPoint x: 541, endPoint y: 139, distance: 57.6
click at [543, 139] on div "← Move left → Move right ↑ Move up ↓ Move down + Zoom in - Zoom out Home Jump l…" at bounding box center [547, 230] width 843 height 460
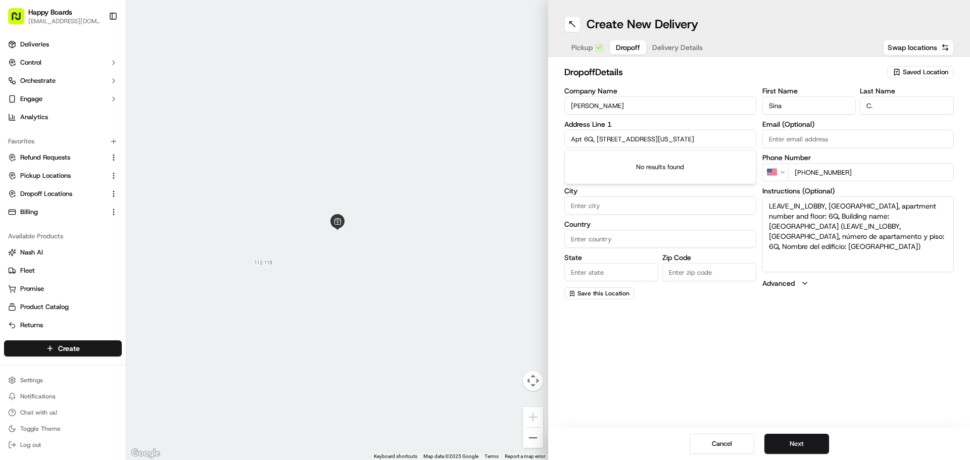
drag, startPoint x: 605, startPoint y: 141, endPoint x: 594, endPoint y: 138, distance: 11.0
click at [605, 141] on input "Apt 6Q, 150 E 89th St, New York, 10065" at bounding box center [660, 139] width 192 height 18
drag, startPoint x: 594, startPoint y: 138, endPoint x: 541, endPoint y: 138, distance: 53.5
click at [541, 138] on div "← Move left → Move right ↑ Move up ↓ Move down + Zoom in - Zoom out Home Jump l…" at bounding box center [547, 230] width 843 height 460
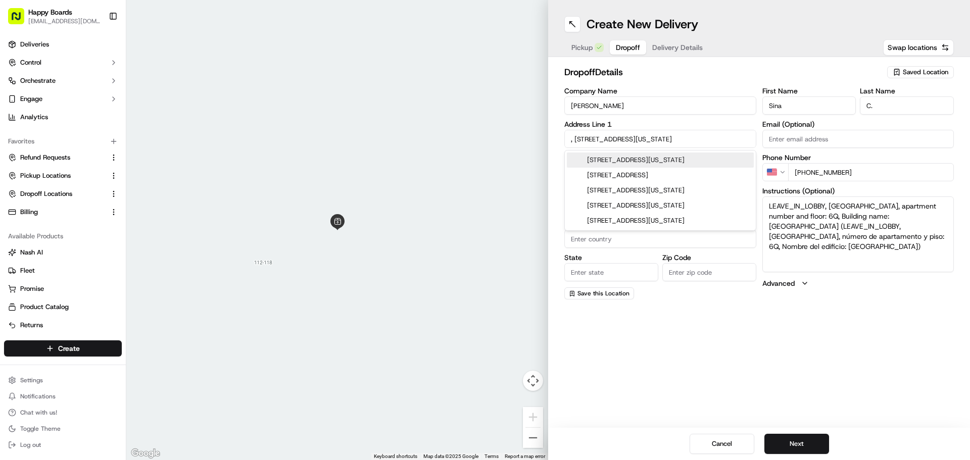
click at [575, 141] on input ", 150 E 89th St, New York, 10065" at bounding box center [660, 139] width 192 height 18
click at [691, 157] on div "150 E 89th St, New York, NY" at bounding box center [660, 160] width 187 height 15
type input "150 E 89th St, New York, NY 10128, USA"
type input "[US_STATE]"
type input "[GEOGRAPHIC_DATA]"
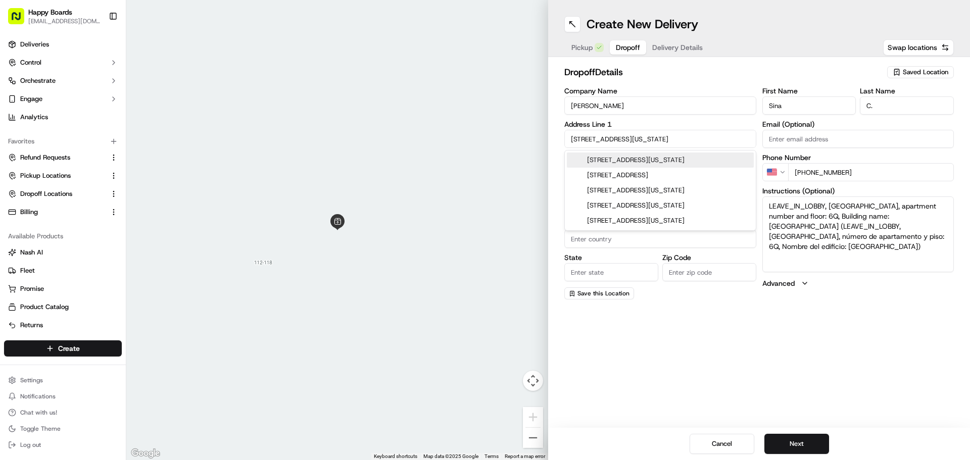
type input "NY"
type input "10128"
type input "150 East 89th Street"
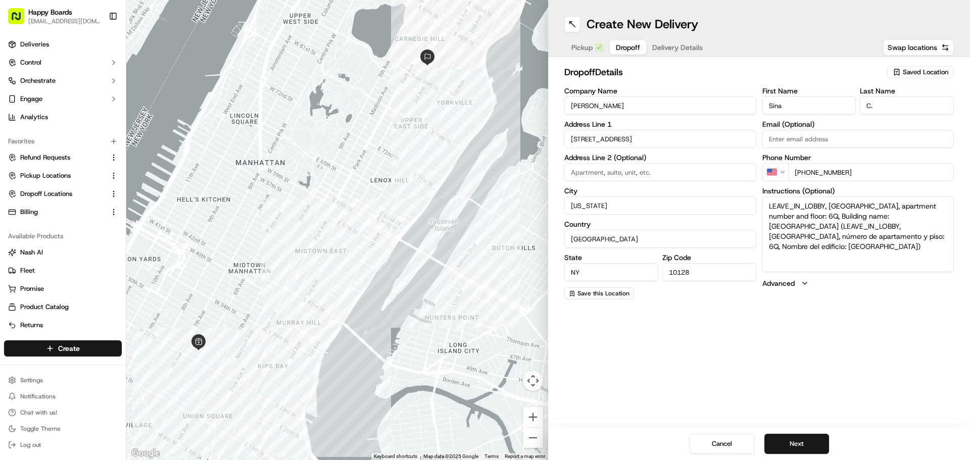
drag, startPoint x: 696, startPoint y: 277, endPoint x: 605, endPoint y: 272, distance: 91.6
click at [613, 274] on div "State NY Zip Code 10128" at bounding box center [660, 267] width 192 height 27
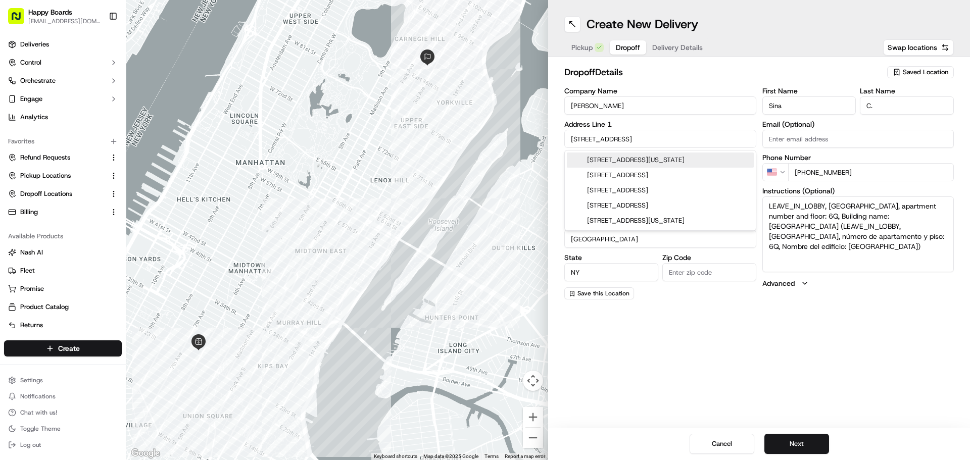
drag, startPoint x: 667, startPoint y: 137, endPoint x: 440, endPoint y: 128, distance: 227.0
click at [440, 128] on div "← Move left → Move right ↑ Move up ↓ Move down + Zoom in - Zoom out Home Jump l…" at bounding box center [547, 230] width 843 height 460
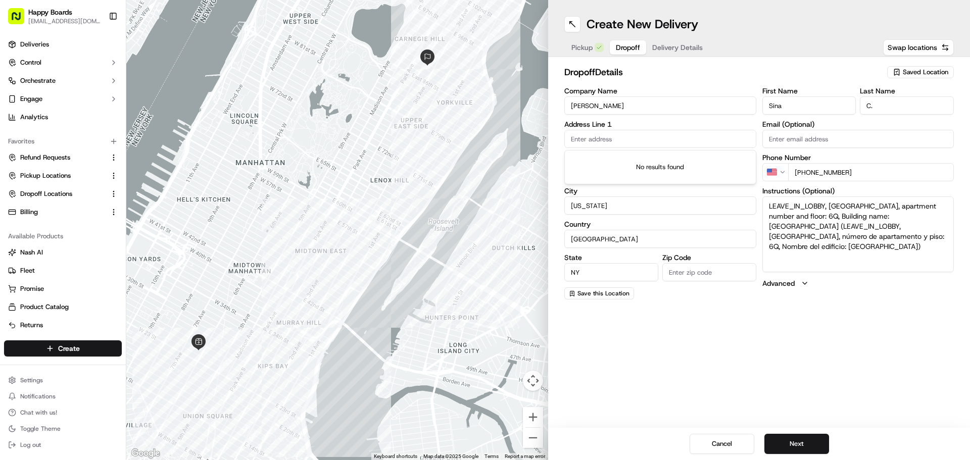
paste input "Apt 6Q"
type input "Apt 6Q"
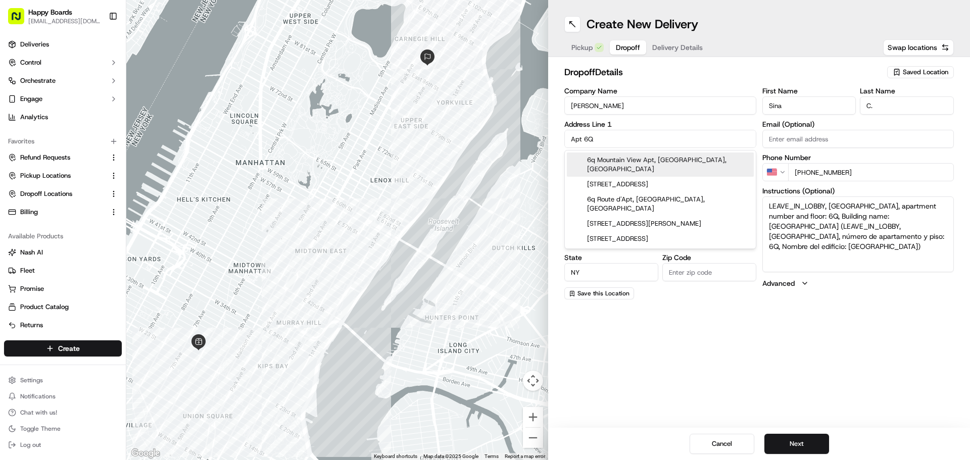
drag, startPoint x: 611, startPoint y: 142, endPoint x: 394, endPoint y: 145, distance: 216.7
click at [401, 146] on div "← Move left → Move right ↑ Move up ↓ Move down + Zoom in - Zoom out Home Jump l…" at bounding box center [547, 230] width 843 height 460
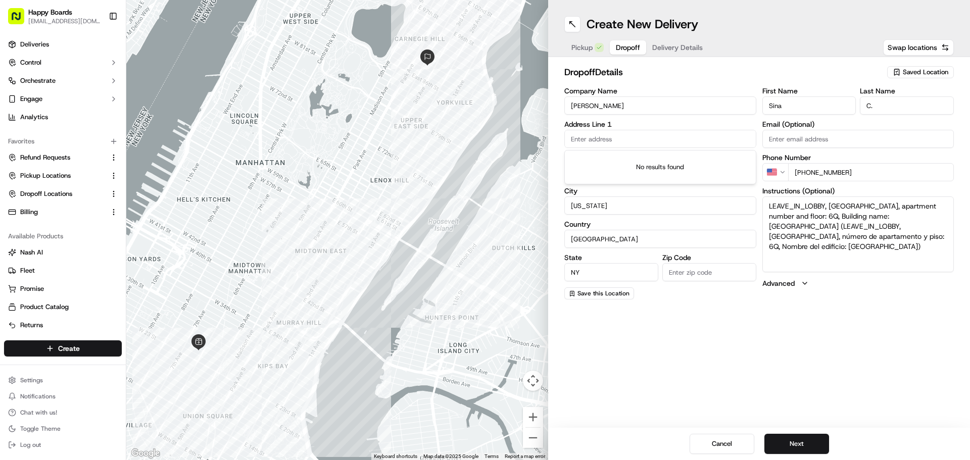
click at [614, 141] on input "text" at bounding box center [660, 139] width 192 height 18
paste input "150 E 89th St, New York, 10065"
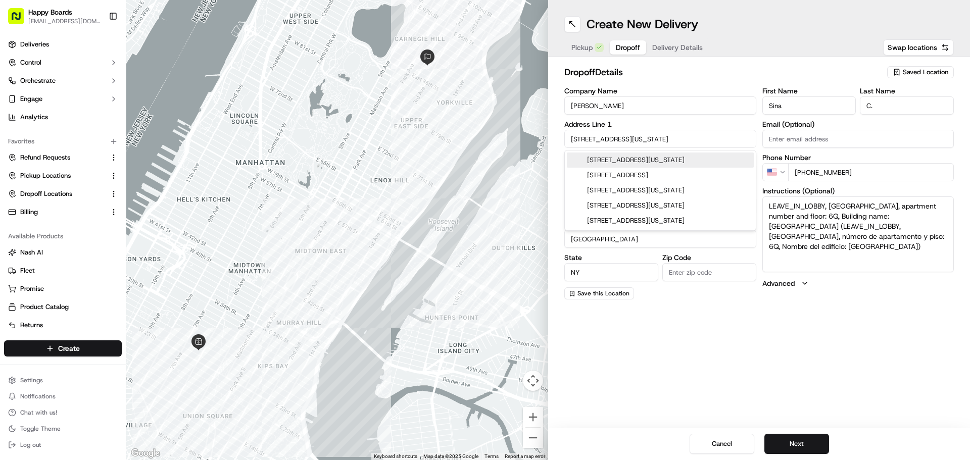
drag, startPoint x: 680, startPoint y: 141, endPoint x: 650, endPoint y: 139, distance: 30.4
click at [650, 139] on input "150 E 89th St, New York, 10065" at bounding box center [660, 139] width 192 height 18
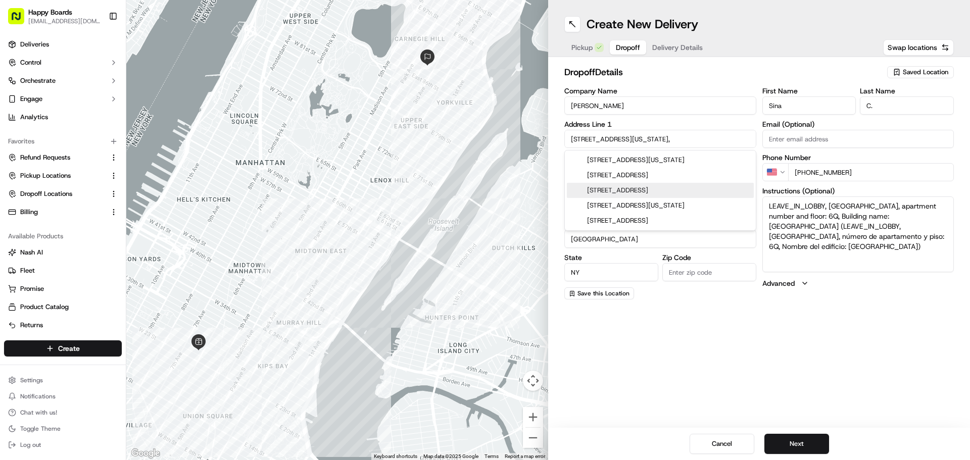
type input "150 E 89th St, New York,"
drag, startPoint x: 692, startPoint y: 281, endPoint x: 692, endPoint y: 275, distance: 5.6
click at [692, 281] on input "Zip Code" at bounding box center [709, 272] width 94 height 18
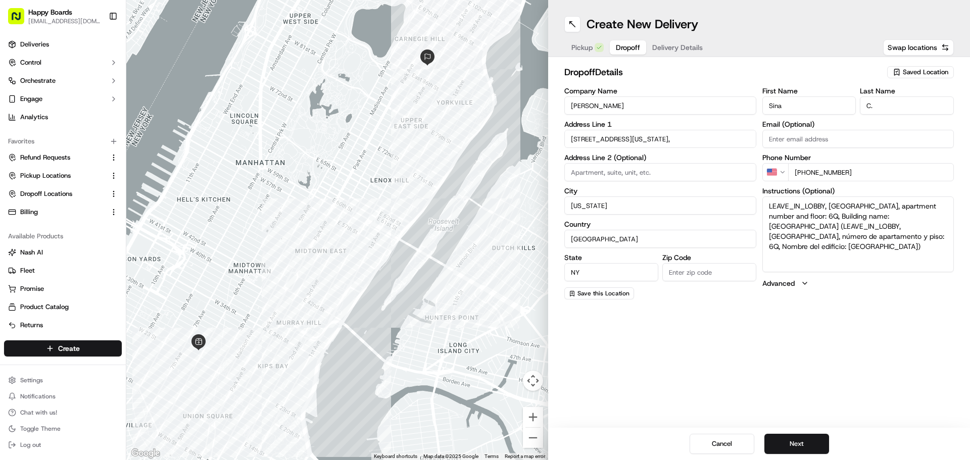
paste input "10065"
type input "10065"
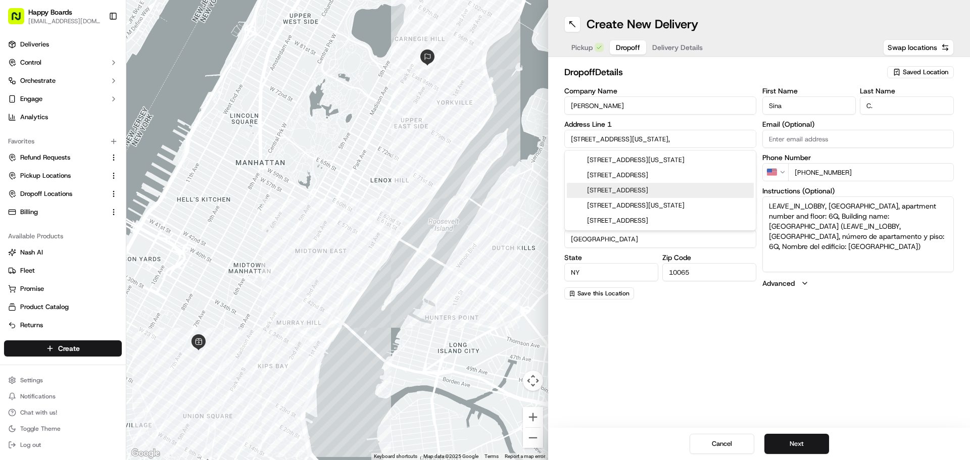
click at [630, 139] on input "150 E 89th St, New York," at bounding box center [660, 139] width 192 height 18
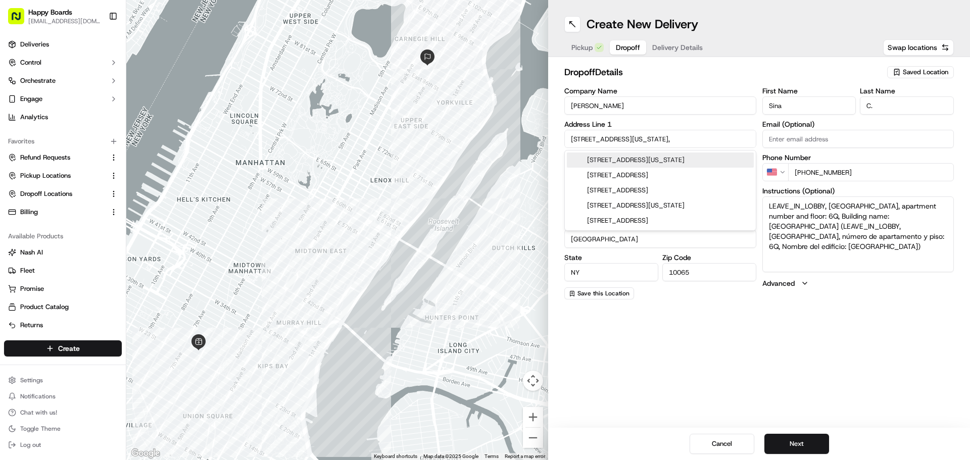
click at [670, 155] on div "150 E 89th St, New York, NY" at bounding box center [660, 160] width 187 height 15
type input "150 E 89th St, New York, NY 10128, USA"
type input "10128"
type input "150 East 89th Street"
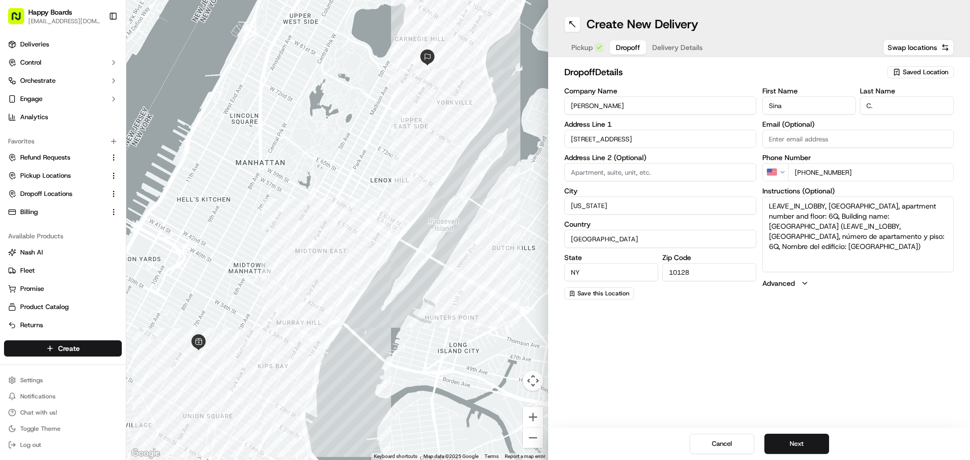
click at [678, 278] on div "Company Name Sina C. Address Line 1 150 East 89th Street Address Line 2 (Option…" at bounding box center [660, 193] width 192 height 212
drag, startPoint x: 668, startPoint y: 275, endPoint x: 653, endPoint y: 273, distance: 15.2
click at [653, 274] on div "State NY Zip Code 10128" at bounding box center [660, 267] width 192 height 27
paste input "065"
type input "10065"
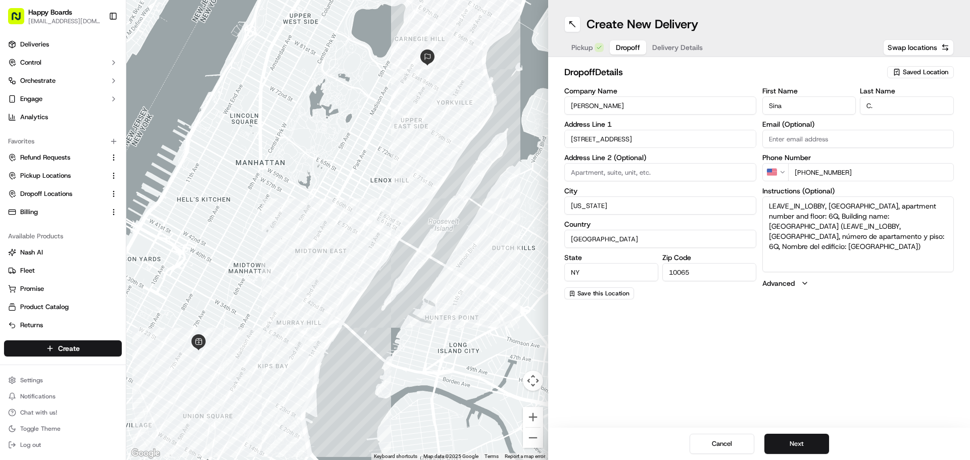
click at [708, 322] on div "Create New Delivery Pickup Dropoff Delivery Details Swap locations dropoff Deta…" at bounding box center [759, 230] width 422 height 460
click at [695, 266] on input "10065" at bounding box center [709, 272] width 94 height 18
drag, startPoint x: 692, startPoint y: 265, endPoint x: 634, endPoint y: 259, distance: 59.0
click at [634, 259] on div "State NY Zip Code 10065" at bounding box center [660, 267] width 192 height 27
click at [889, 237] on textarea "LEAVE_IN_LOBBY, Imperial House, apartment number and floor: 6Q, Building name: …" at bounding box center [858, 234] width 192 height 76
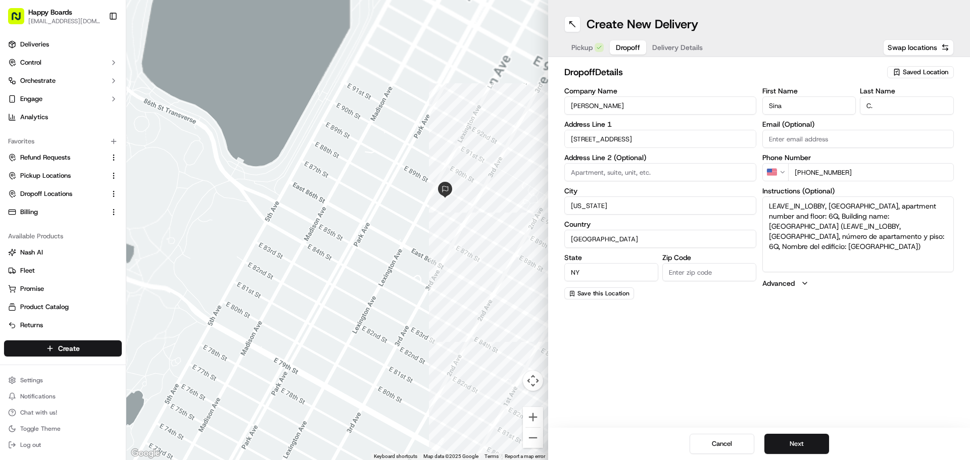
drag, startPoint x: 360, startPoint y: 85, endPoint x: 480, endPoint y: 276, distance: 225.3
click at [480, 279] on div at bounding box center [337, 230] width 422 height 460
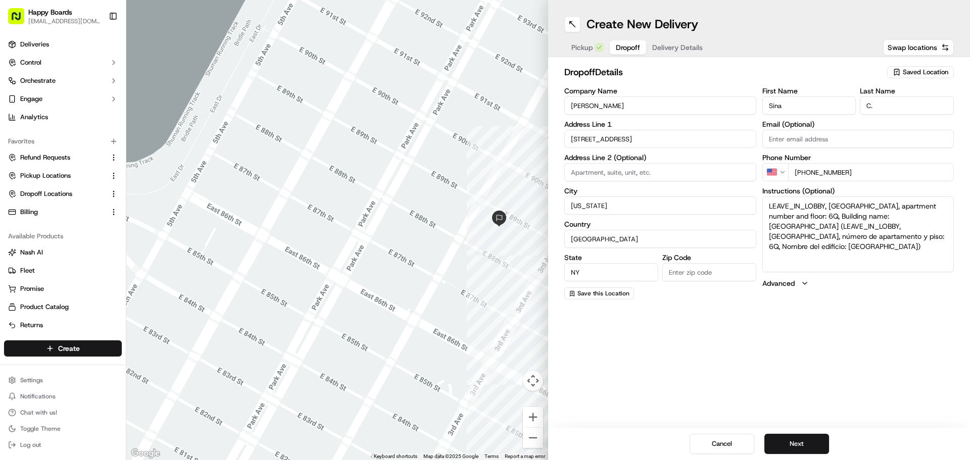
click at [651, 142] on input "150 East 89th Street" at bounding box center [660, 139] width 192 height 18
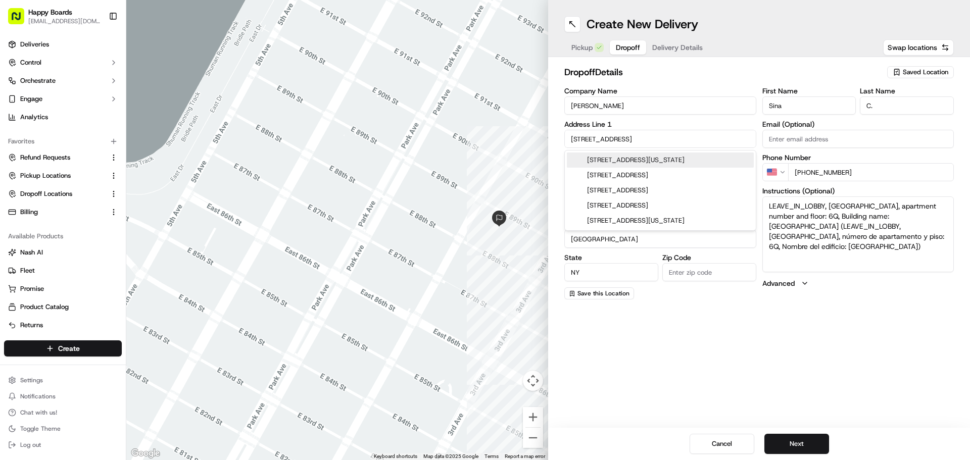
click at [683, 158] on div "150 East 89th Street, New York, NY" at bounding box center [660, 160] width 187 height 15
type input "150 E 89th St, New York, NY 10128, USA"
type input "10128"
type input "150 East 89th Street"
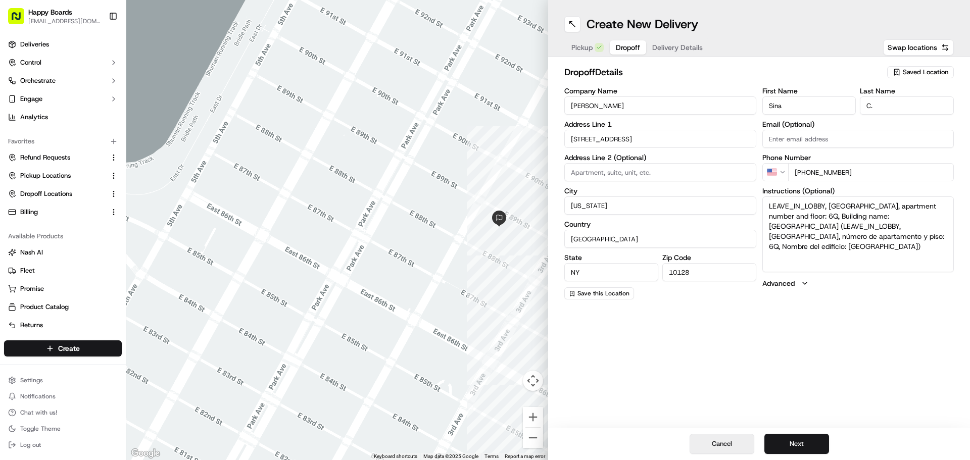
click at [730, 452] on button "Cancel" at bounding box center [721, 444] width 65 height 20
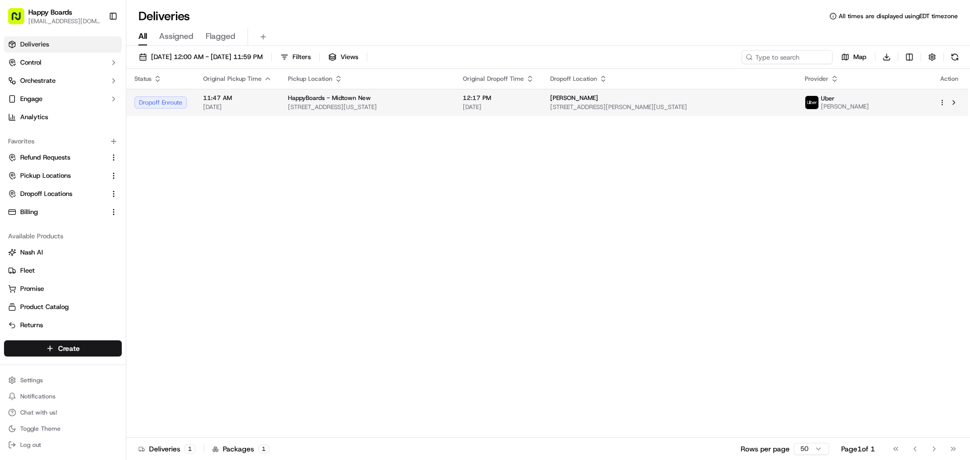
click at [194, 113] on td "Dropoff Enroute" at bounding box center [160, 102] width 69 height 27
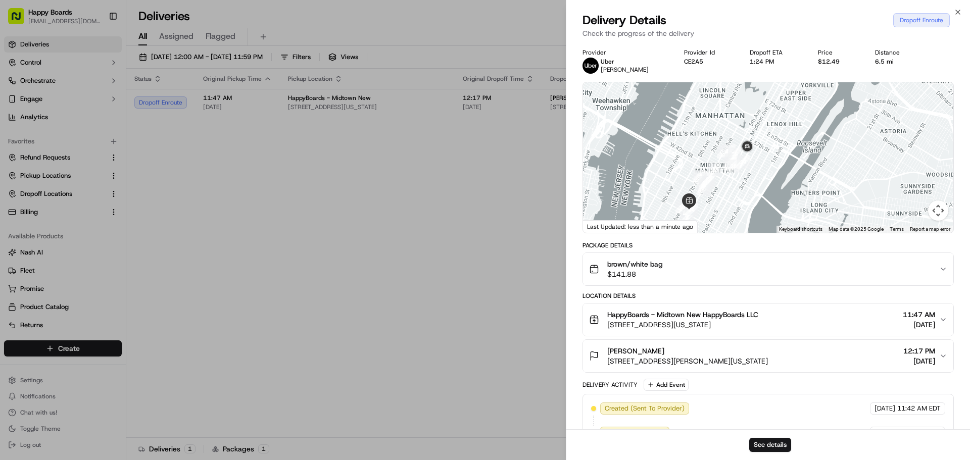
drag, startPoint x: 733, startPoint y: 195, endPoint x: 783, endPoint y: 122, distance: 88.7
click at [783, 122] on div at bounding box center [768, 157] width 370 height 151
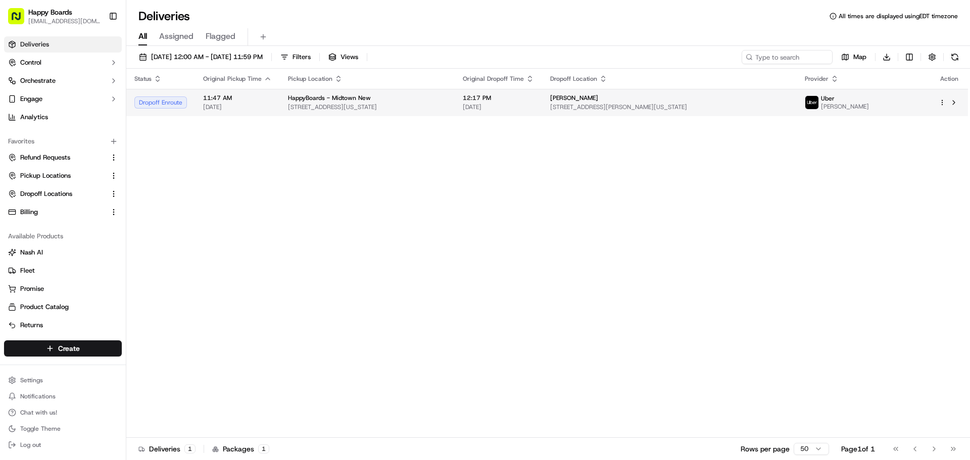
click at [258, 107] on span "[DATE]" at bounding box center [237, 107] width 69 height 8
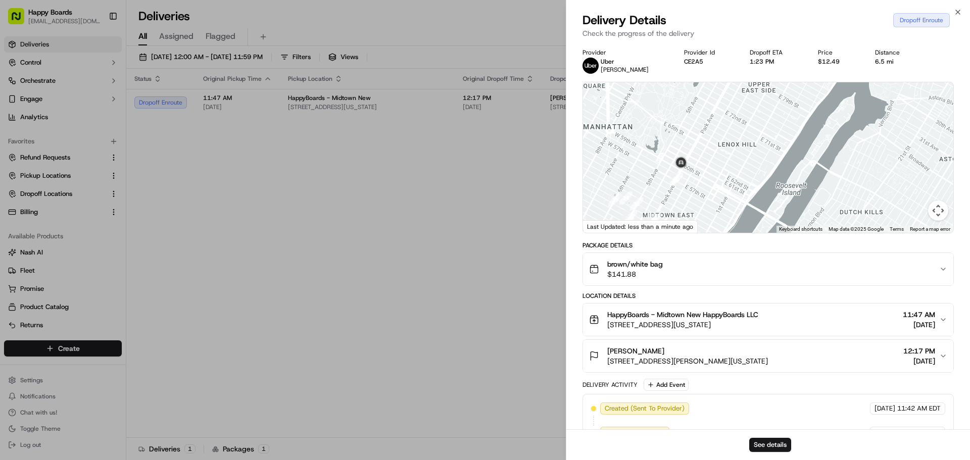
drag, startPoint x: 752, startPoint y: 148, endPoint x: 785, endPoint y: 184, distance: 48.9
click at [785, 184] on div at bounding box center [768, 157] width 370 height 151
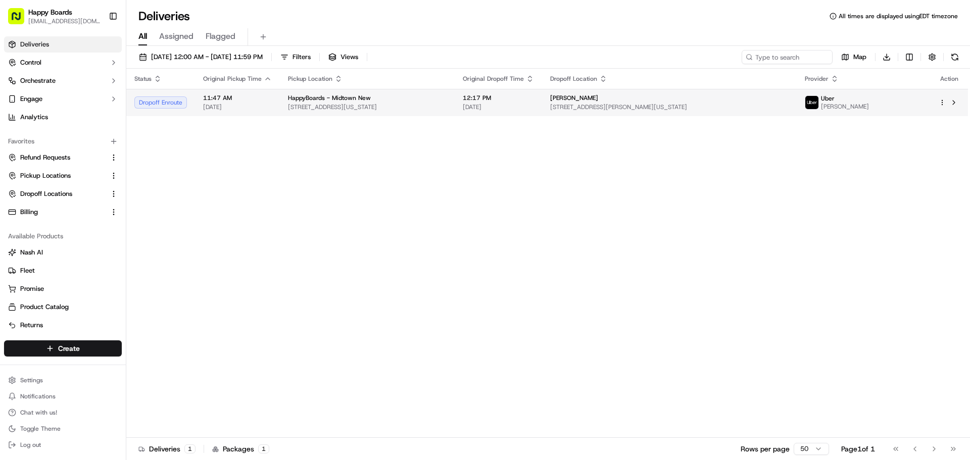
click at [404, 101] on div "HappyBoards - Midtown New" at bounding box center [367, 98] width 159 height 8
click at [226, 95] on span "11:47 AM" at bounding box center [237, 98] width 69 height 8
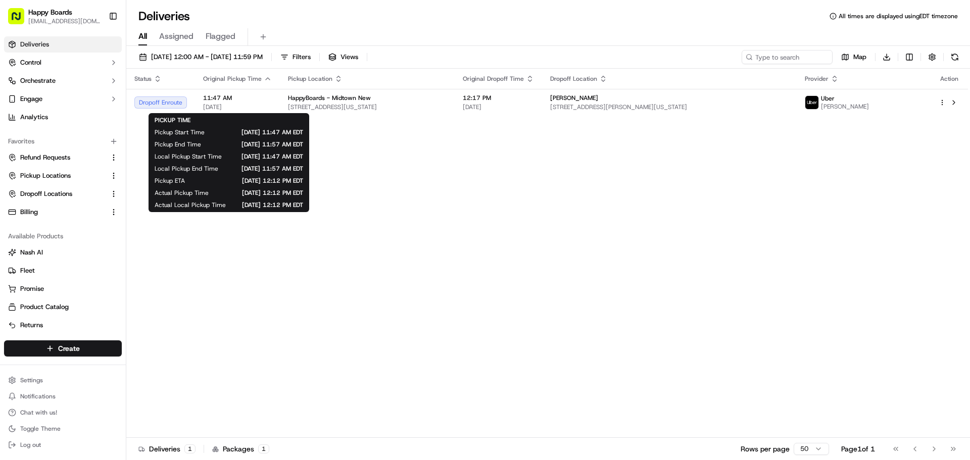
click at [403, 86] on th "Pickup Location" at bounding box center [367, 79] width 175 height 20
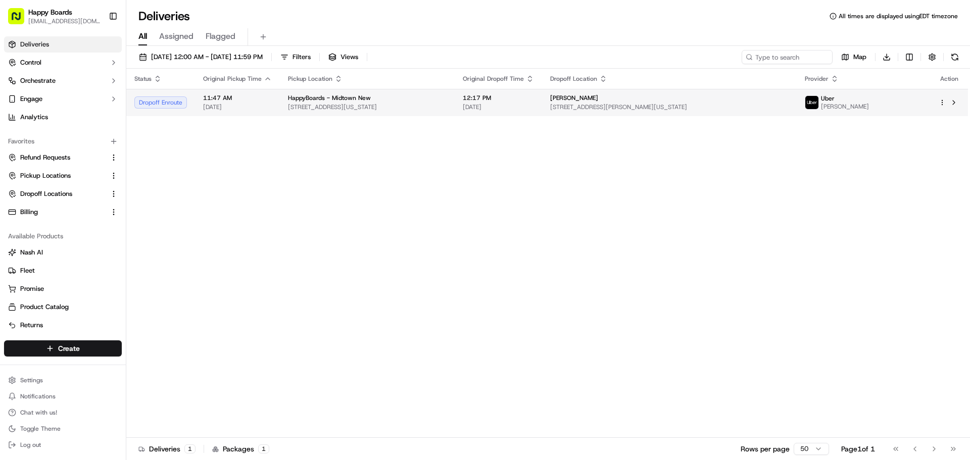
click at [410, 98] on div "HappyBoards - Midtown New" at bounding box center [367, 98] width 159 height 8
click at [267, 110] on span "[DATE]" at bounding box center [237, 107] width 69 height 8
click at [302, 105] on span "[STREET_ADDRESS][US_STATE]" at bounding box center [367, 107] width 159 height 8
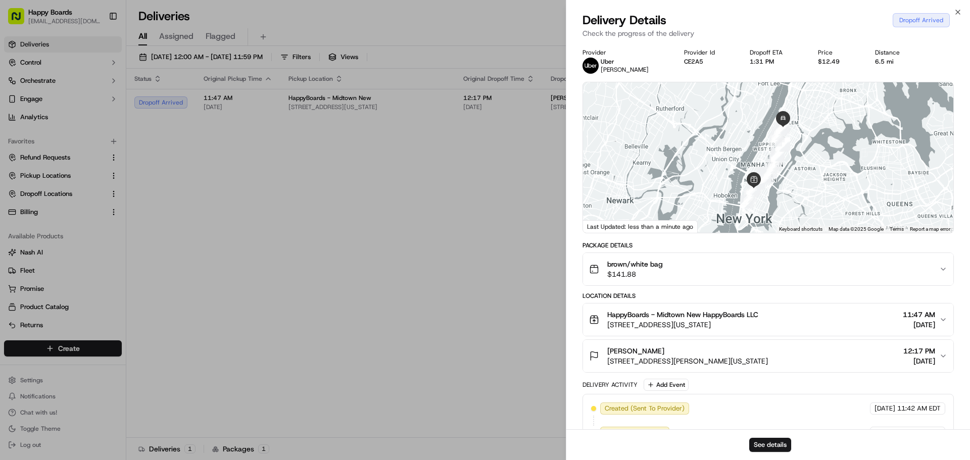
scroll to position [194, 0]
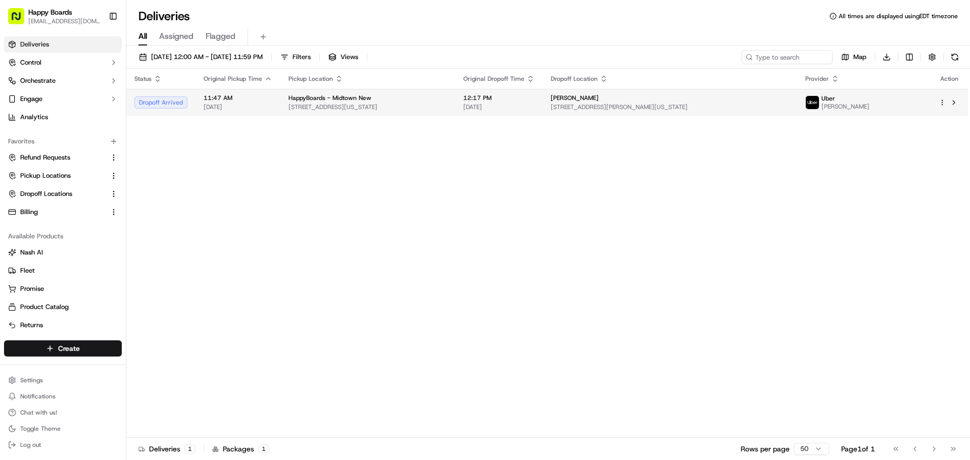
click at [363, 108] on span "[STREET_ADDRESS][US_STATE]" at bounding box center [367, 107] width 159 height 8
click at [277, 101] on td "11:47 AM [DATE]" at bounding box center [237, 102] width 85 height 27
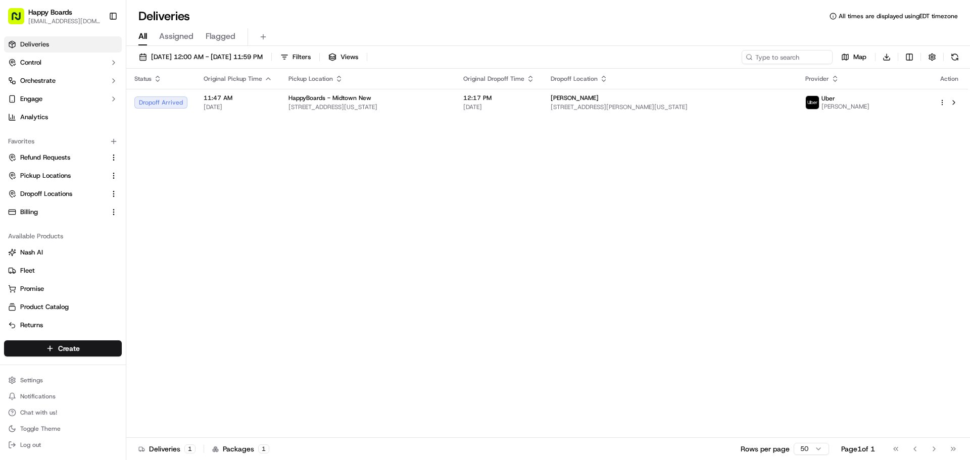
click at [729, 117] on div "Status Original Pickup Time Pickup Location Original Dropoff Time Dropoff Locat…" at bounding box center [546, 253] width 841 height 369
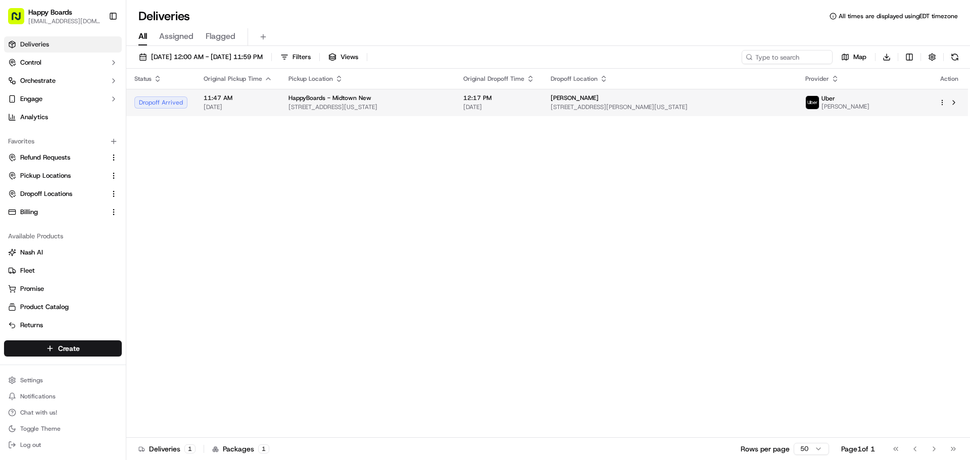
click at [739, 107] on span "[STREET_ADDRESS][PERSON_NAME][US_STATE]" at bounding box center [670, 107] width 238 height 8
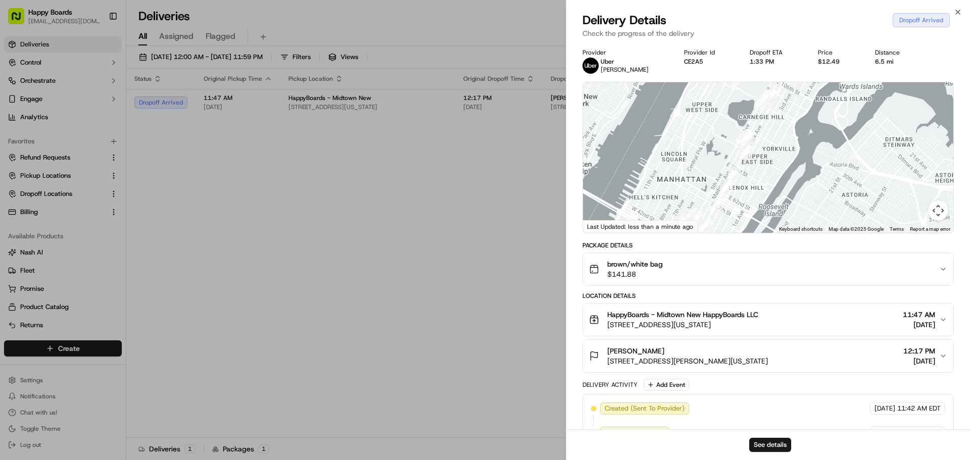
drag, startPoint x: 826, startPoint y: 118, endPoint x: 755, endPoint y: 217, distance: 121.7
click at [756, 235] on div "Provider Uber WEIWEI W. Provider Id CE2A5 Dropoff ETA 1:33 PM Price $12.49 Dist…" at bounding box center [767, 332] width 371 height 569
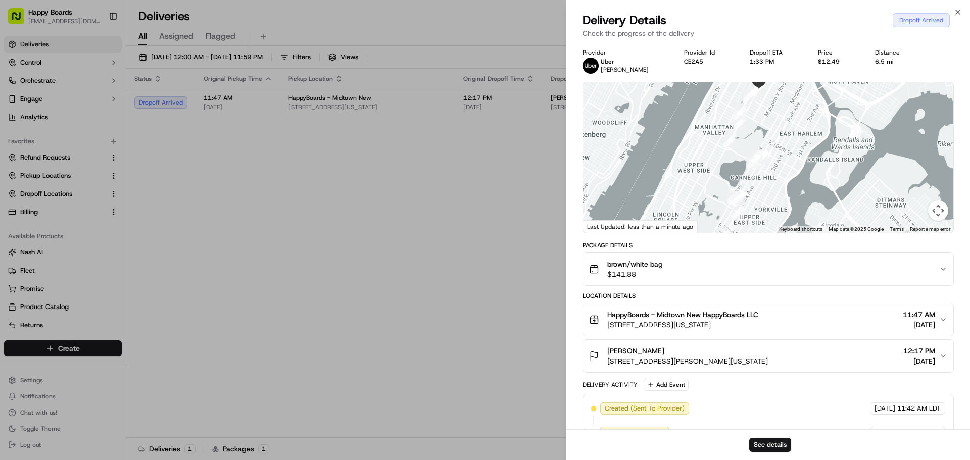
drag, startPoint x: 764, startPoint y: 150, endPoint x: 773, endPoint y: 276, distance: 126.6
click at [773, 276] on div "Provider Uber WEIWEI W. Provider Id CE2A5 Dropoff ETA 1:33 PM Price $12.49 Dist…" at bounding box center [767, 332] width 371 height 569
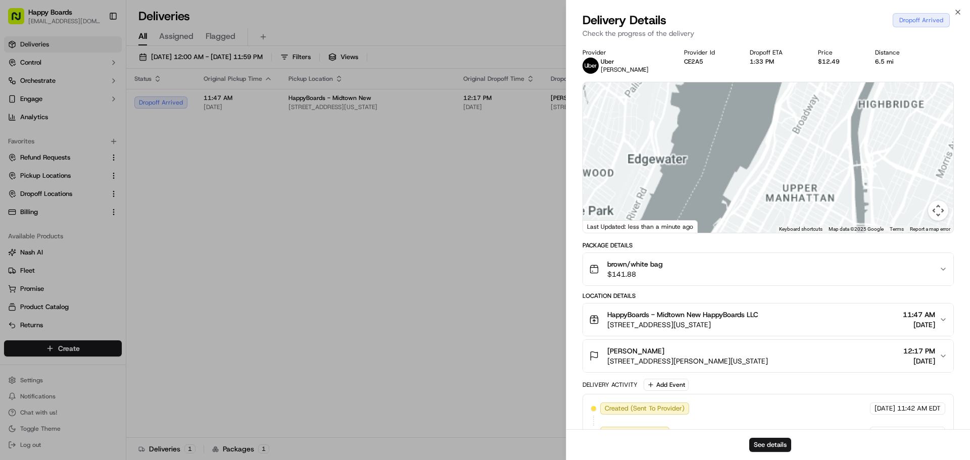
drag, startPoint x: 782, startPoint y: 158, endPoint x: 773, endPoint y: 186, distance: 29.7
click at [783, 116] on div at bounding box center [768, 157] width 370 height 151
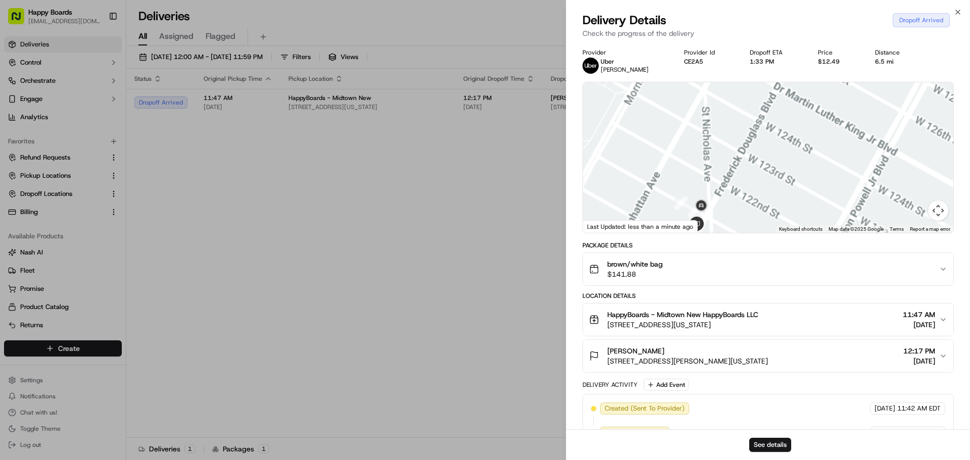
click at [750, 147] on div at bounding box center [768, 157] width 370 height 151
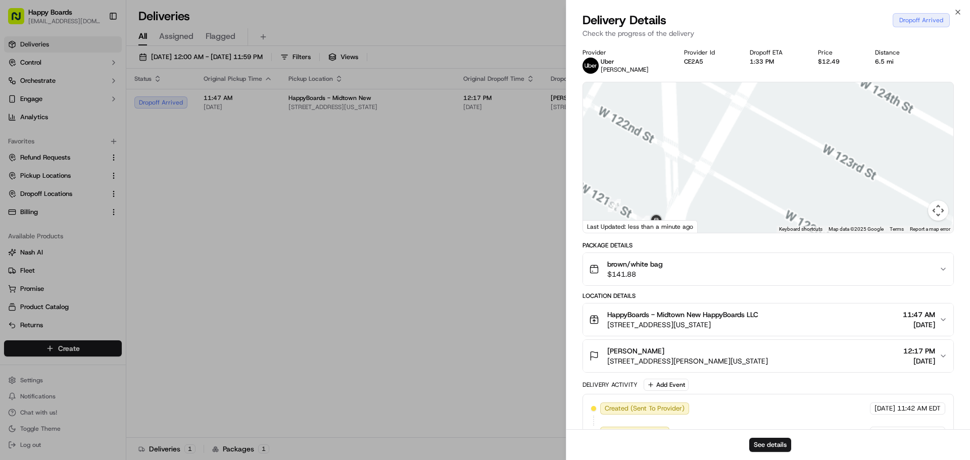
drag, startPoint x: 745, startPoint y: 187, endPoint x: 777, endPoint y: 164, distance: 40.1
click at [839, 121] on div at bounding box center [768, 157] width 370 height 151
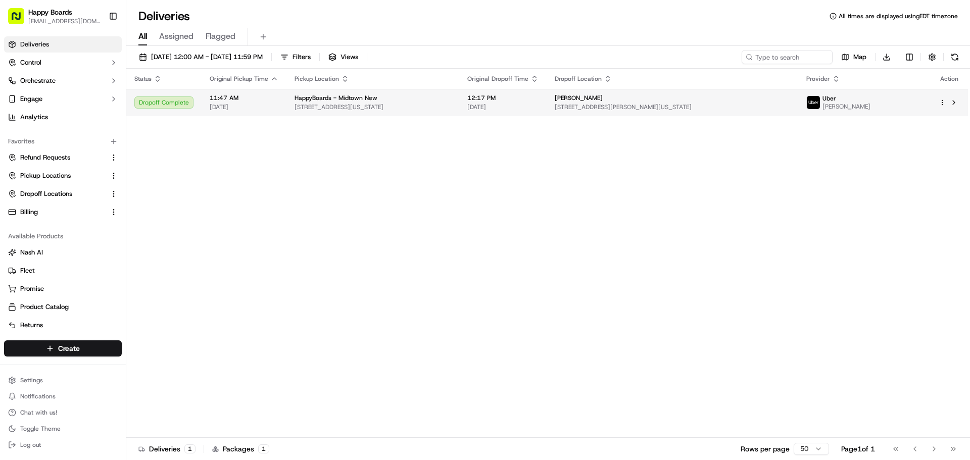
click at [340, 95] on span "HappyBoards - Midtown New" at bounding box center [335, 98] width 83 height 8
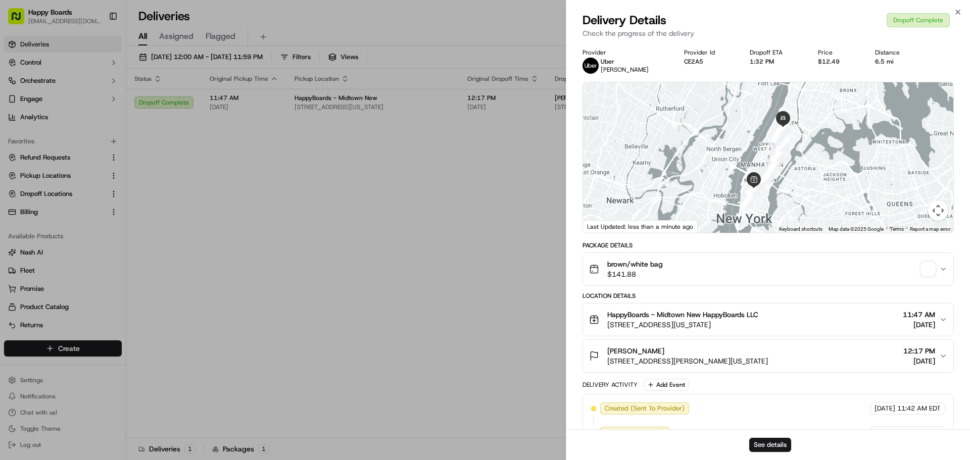
click at [933, 275] on span "button" at bounding box center [928, 269] width 14 height 14
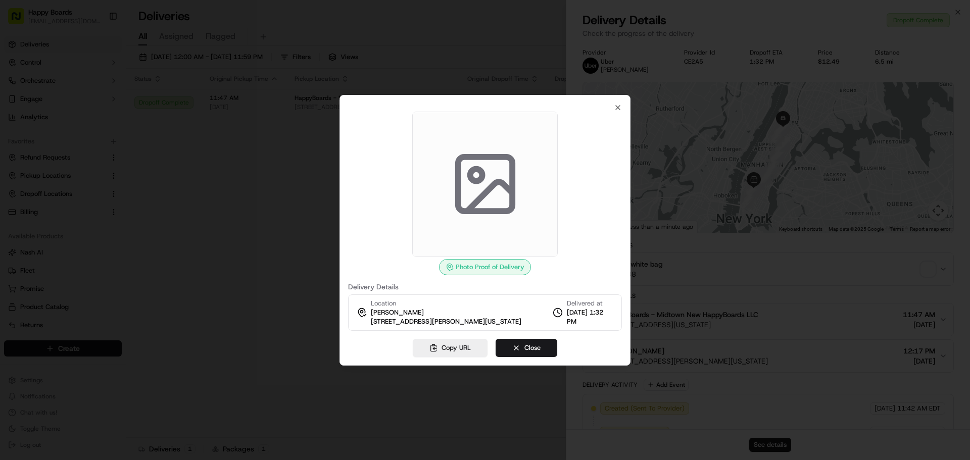
drag, startPoint x: 234, startPoint y: 242, endPoint x: 268, endPoint y: 232, distance: 34.8
click at [238, 242] on div at bounding box center [485, 230] width 970 height 460
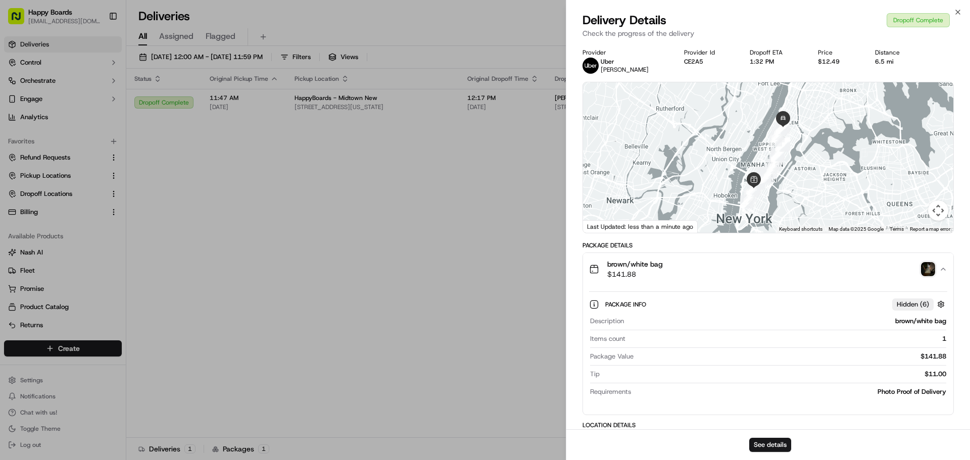
click at [927, 271] on img "button" at bounding box center [928, 269] width 14 height 14
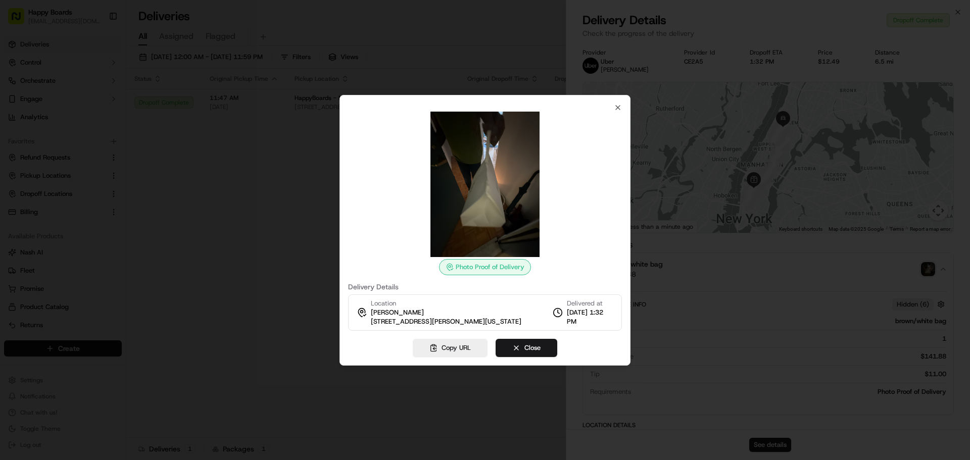
click at [227, 218] on div at bounding box center [485, 230] width 970 height 460
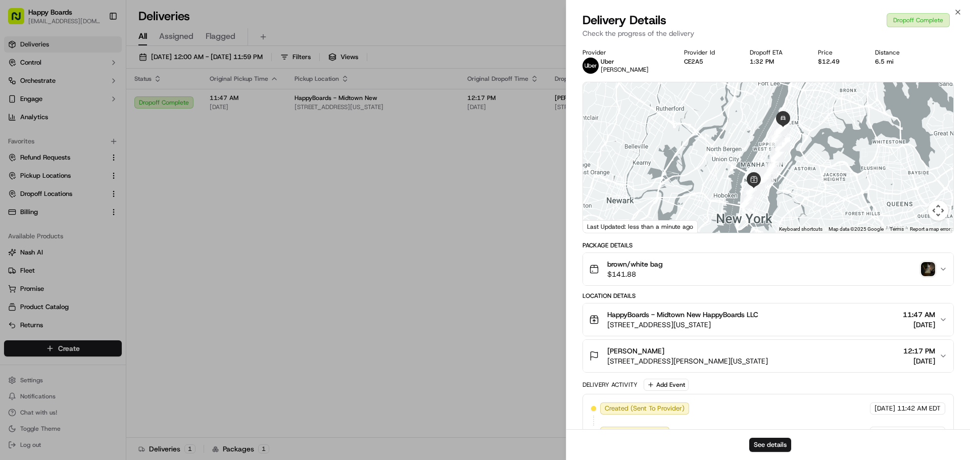
click at [927, 266] on img "button" at bounding box center [928, 269] width 14 height 14
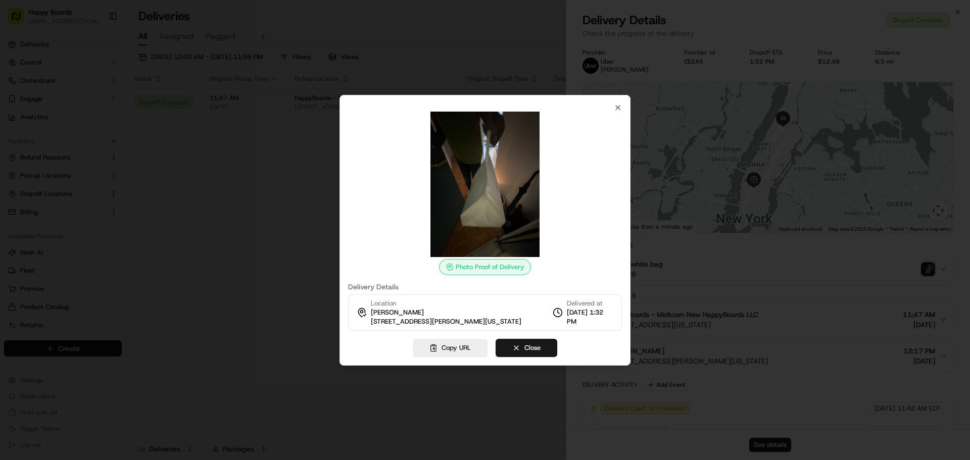
drag, startPoint x: 483, startPoint y: 187, endPoint x: 478, endPoint y: 183, distance: 6.4
click at [231, 284] on div at bounding box center [485, 230] width 970 height 460
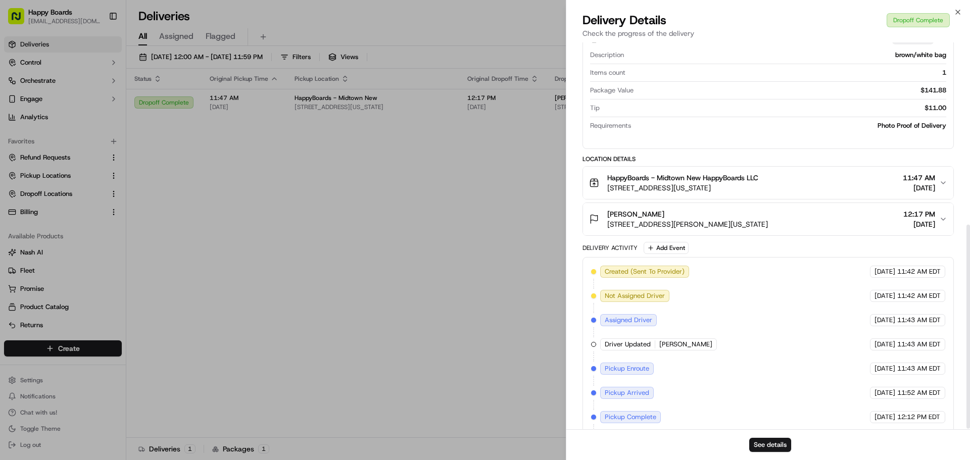
scroll to position [347, 0]
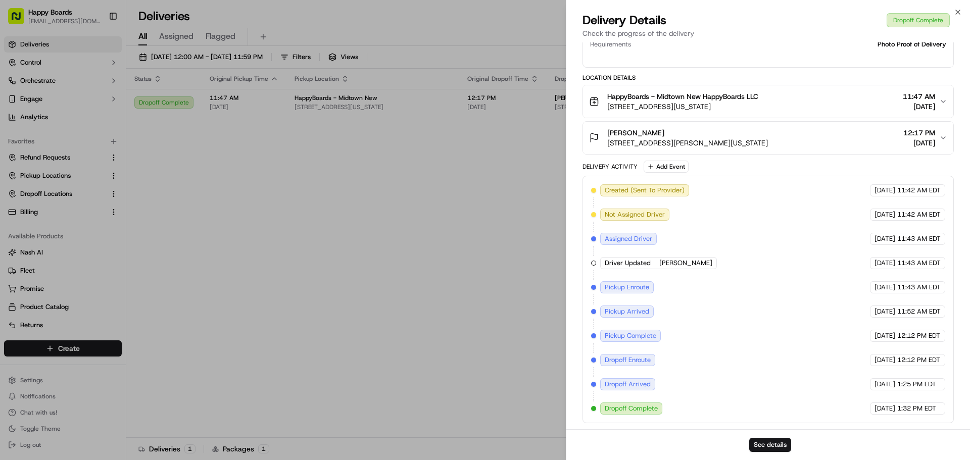
click at [945, 136] on icon "button" at bounding box center [943, 138] width 8 height 8
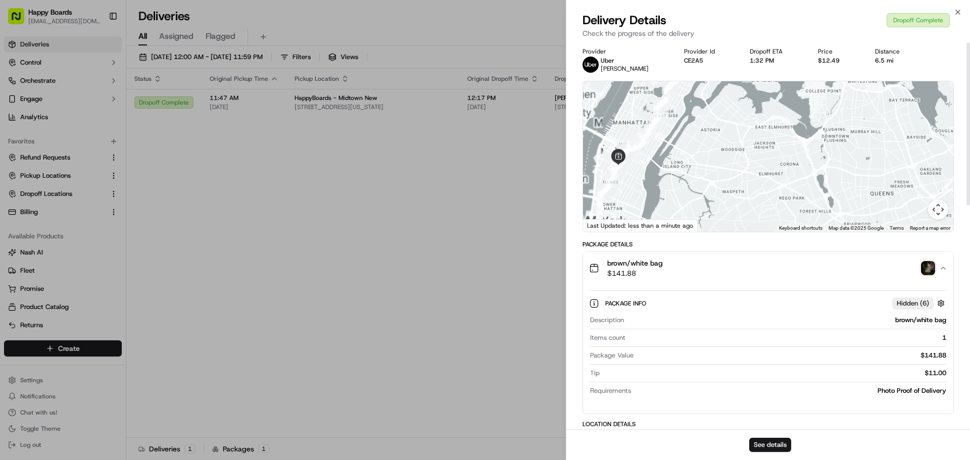
scroll to position [0, 0]
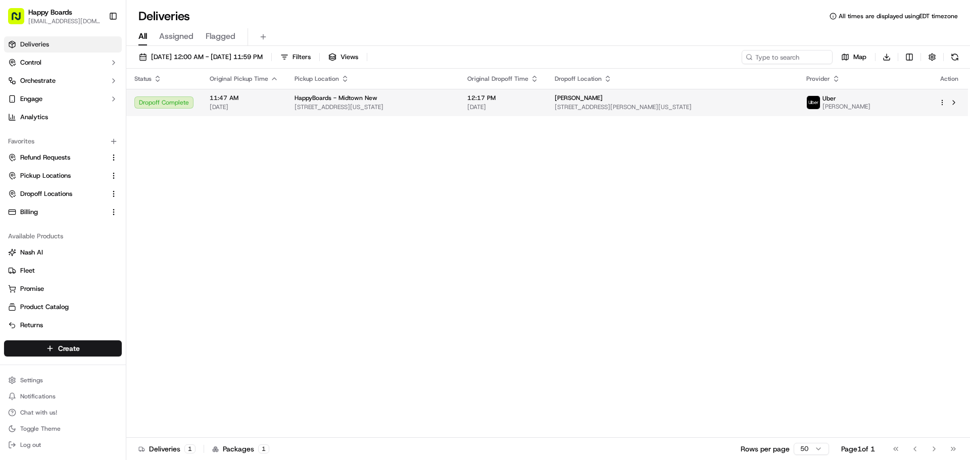
click at [606, 105] on span "[STREET_ADDRESS][PERSON_NAME][US_STATE]" at bounding box center [672, 107] width 235 height 8
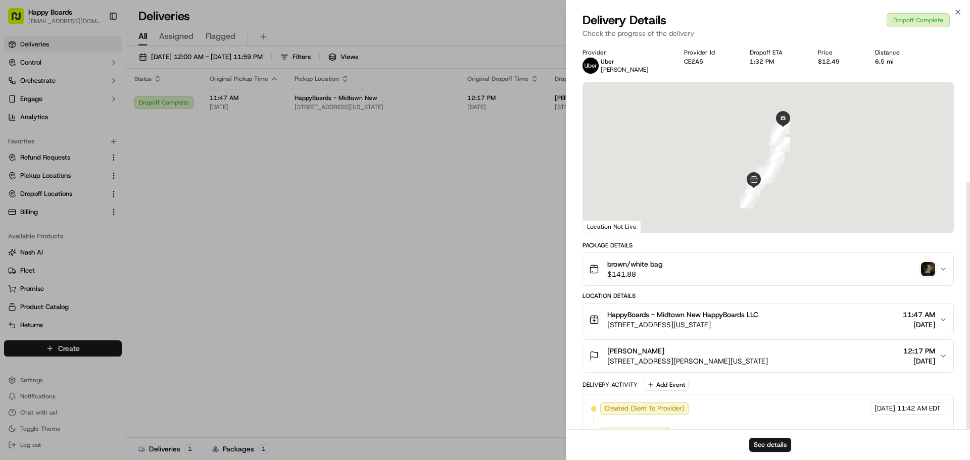
scroll to position [218, 0]
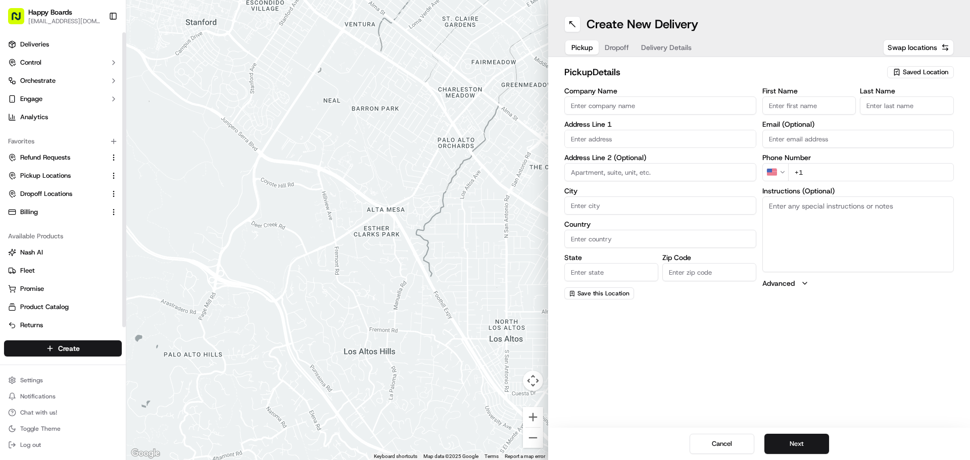
drag, startPoint x: 48, startPoint y: 45, endPoint x: 62, endPoint y: 72, distance: 30.0
click at [48, 45] on span "Deliveries" at bounding box center [34, 44] width 29 height 9
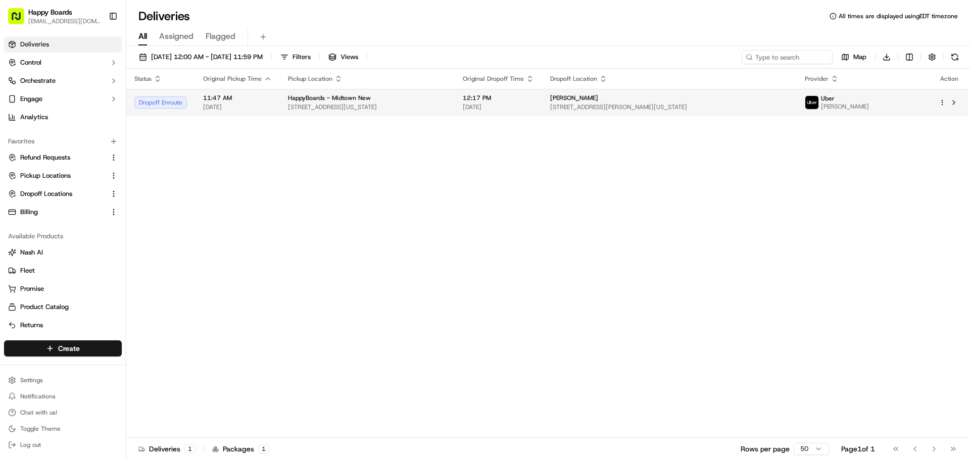
click at [223, 99] on span "11:47 AM" at bounding box center [237, 98] width 69 height 8
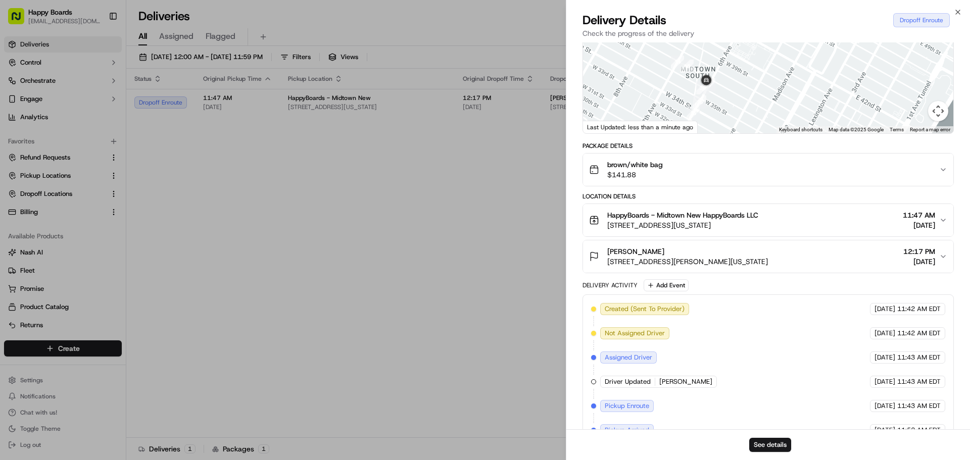
scroll to position [170, 0]
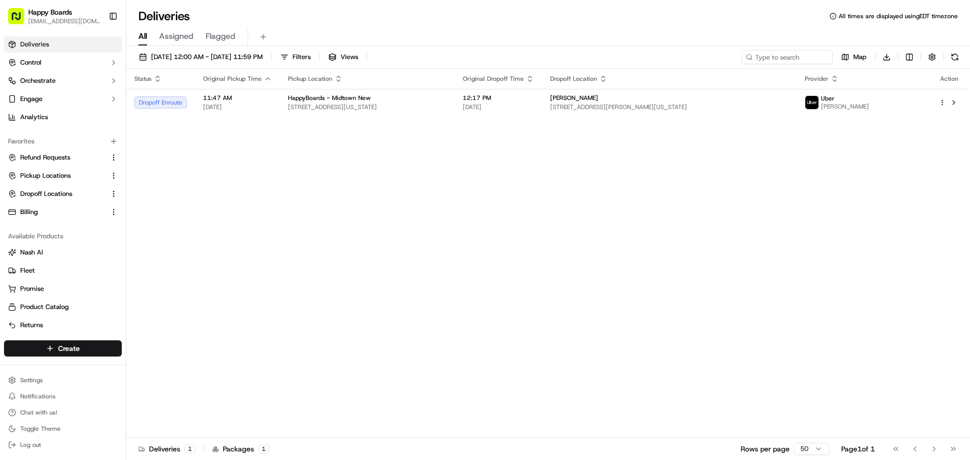
drag, startPoint x: 457, startPoint y: 203, endPoint x: 474, endPoint y: 5, distance: 198.8
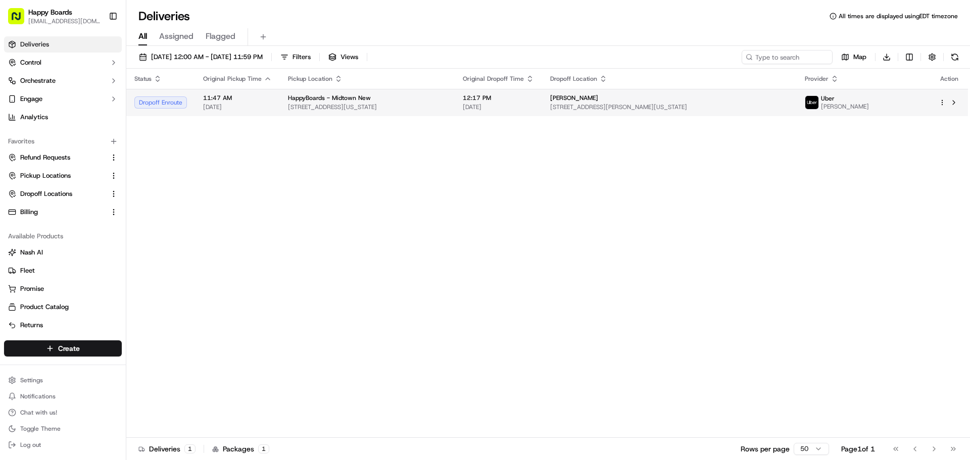
click at [275, 103] on td "11:47 AM [DATE]" at bounding box center [237, 102] width 85 height 27
click at [247, 105] on span "[DATE]" at bounding box center [237, 107] width 69 height 8
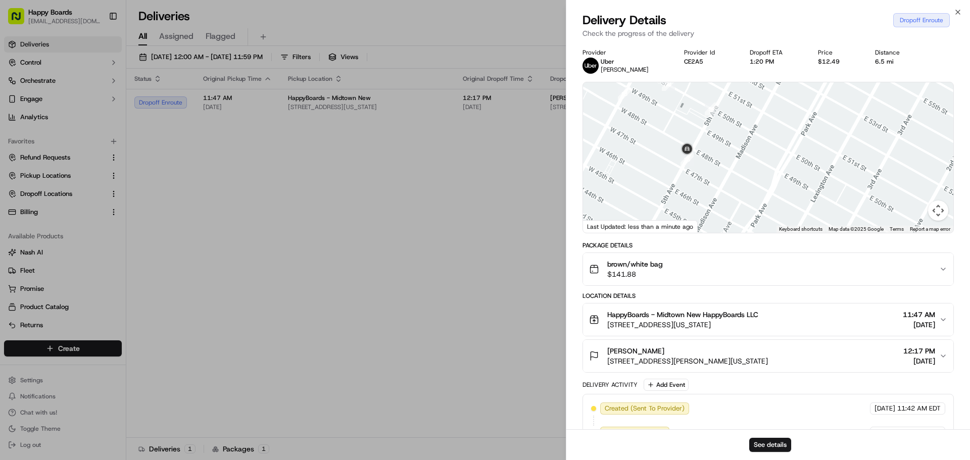
drag, startPoint x: 403, startPoint y: 213, endPoint x: 440, endPoint y: 121, distance: 99.5
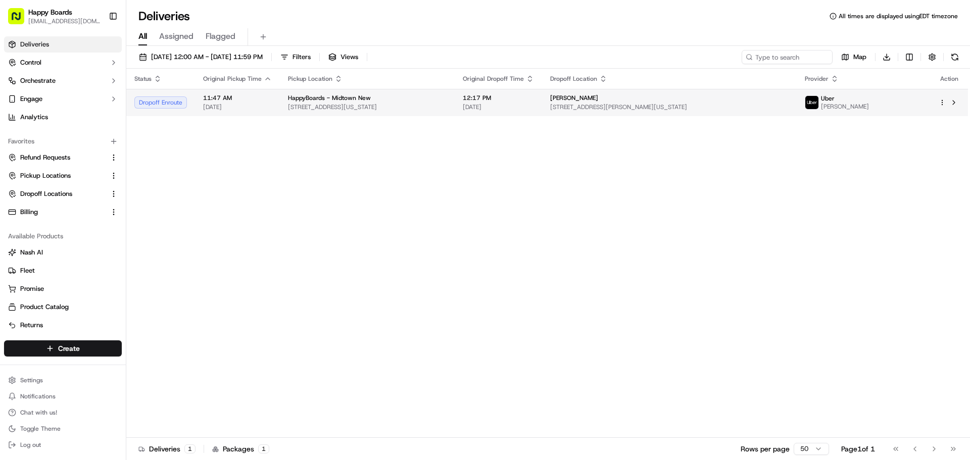
click at [437, 108] on span "[STREET_ADDRESS][US_STATE]" at bounding box center [367, 107] width 159 height 8
